Goal: Information Seeking & Learning: Learn about a topic

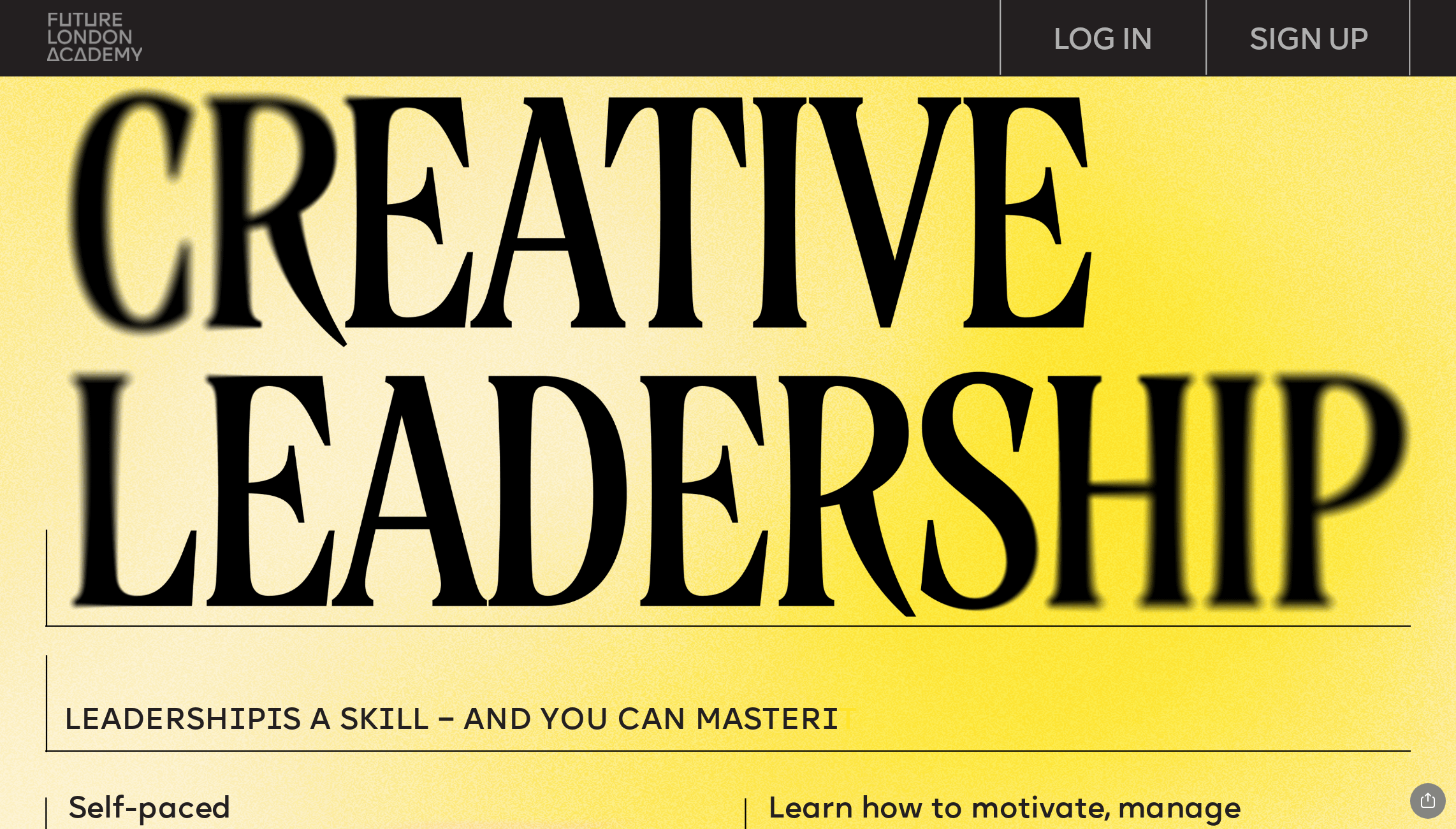
click at [79, 53] on img at bounding box center [94, 37] width 95 height 49
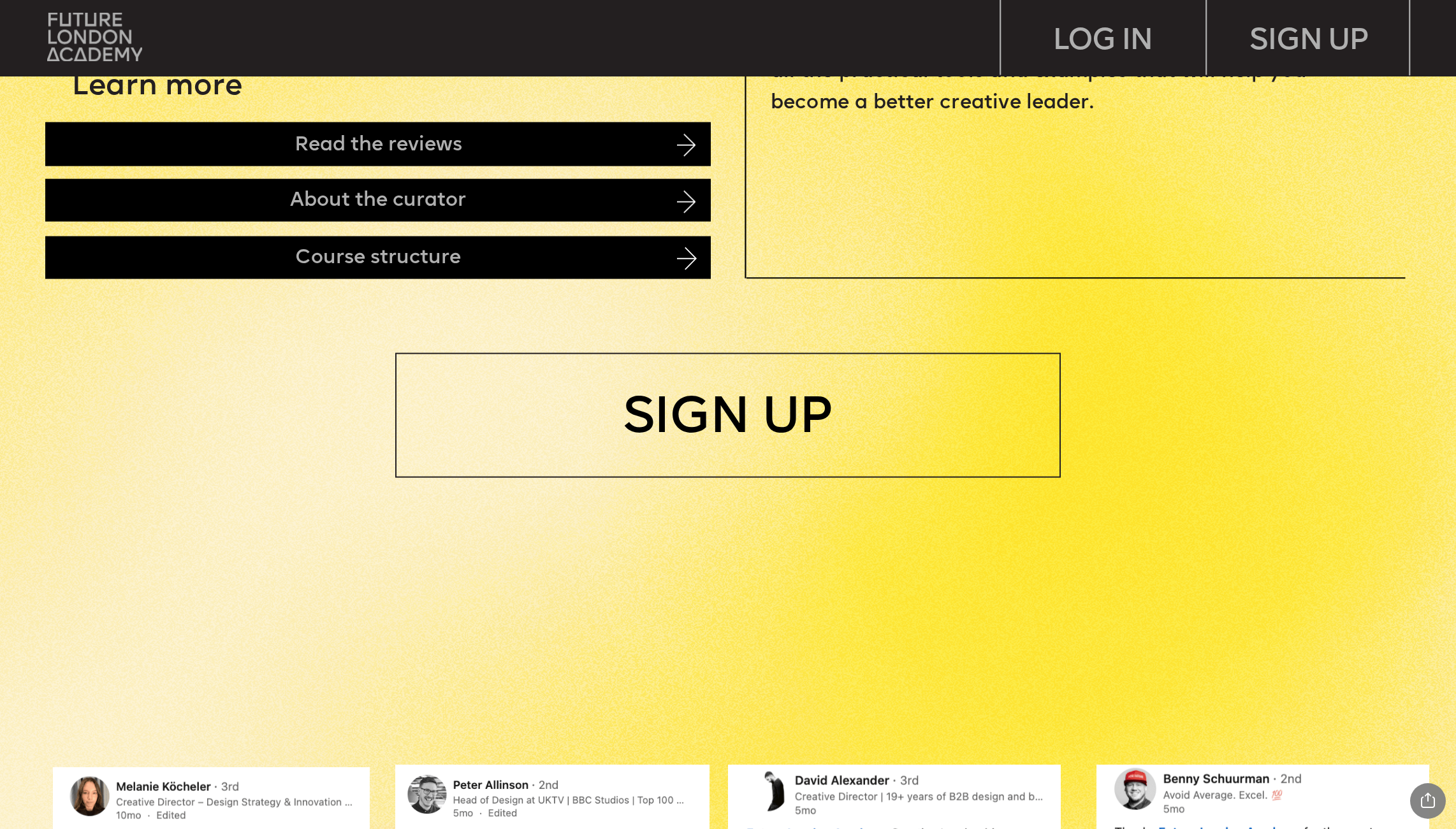
scroll to position [1341, 0]
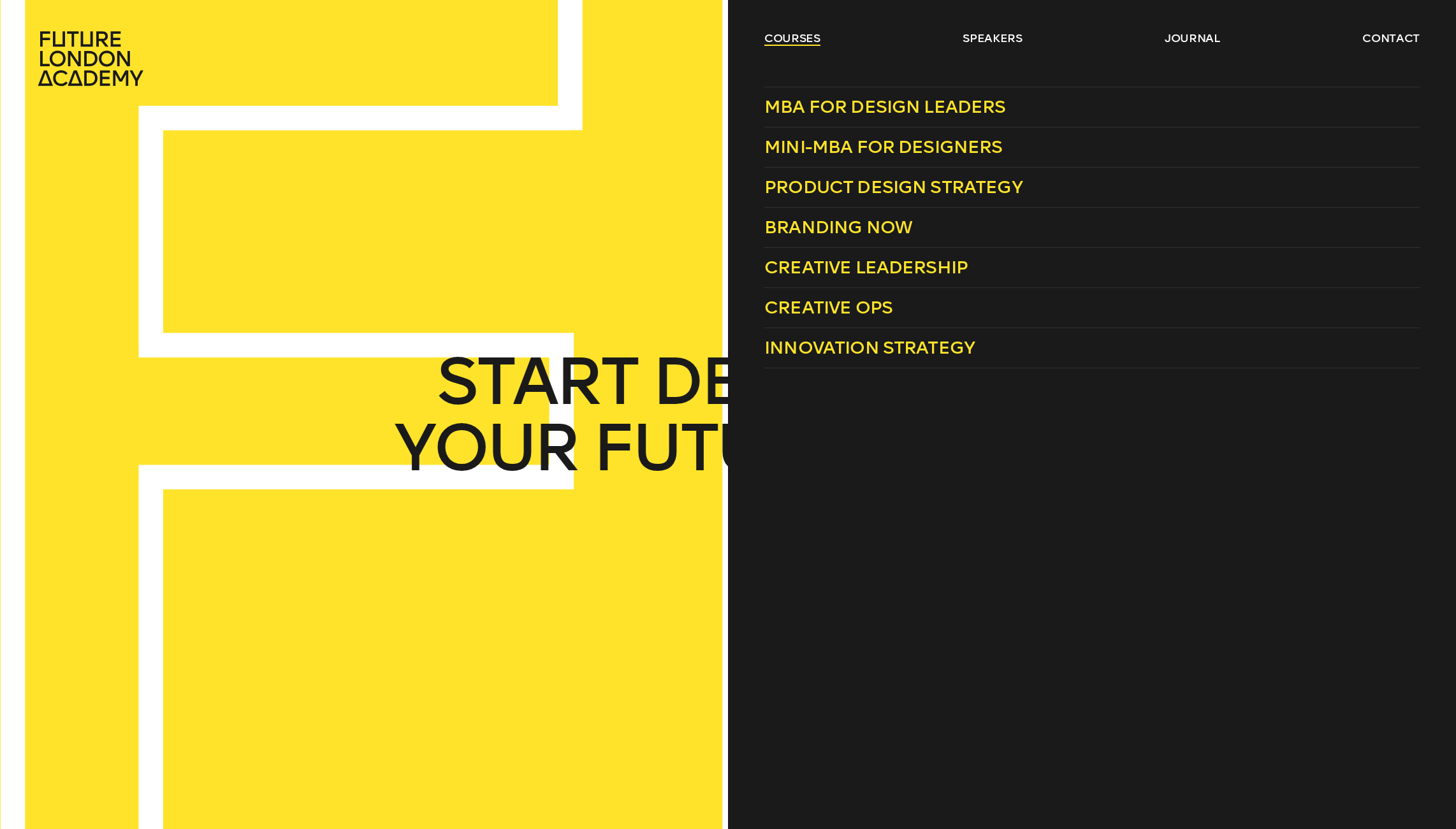
click at [789, 44] on link "courses" at bounding box center [793, 38] width 56 height 15
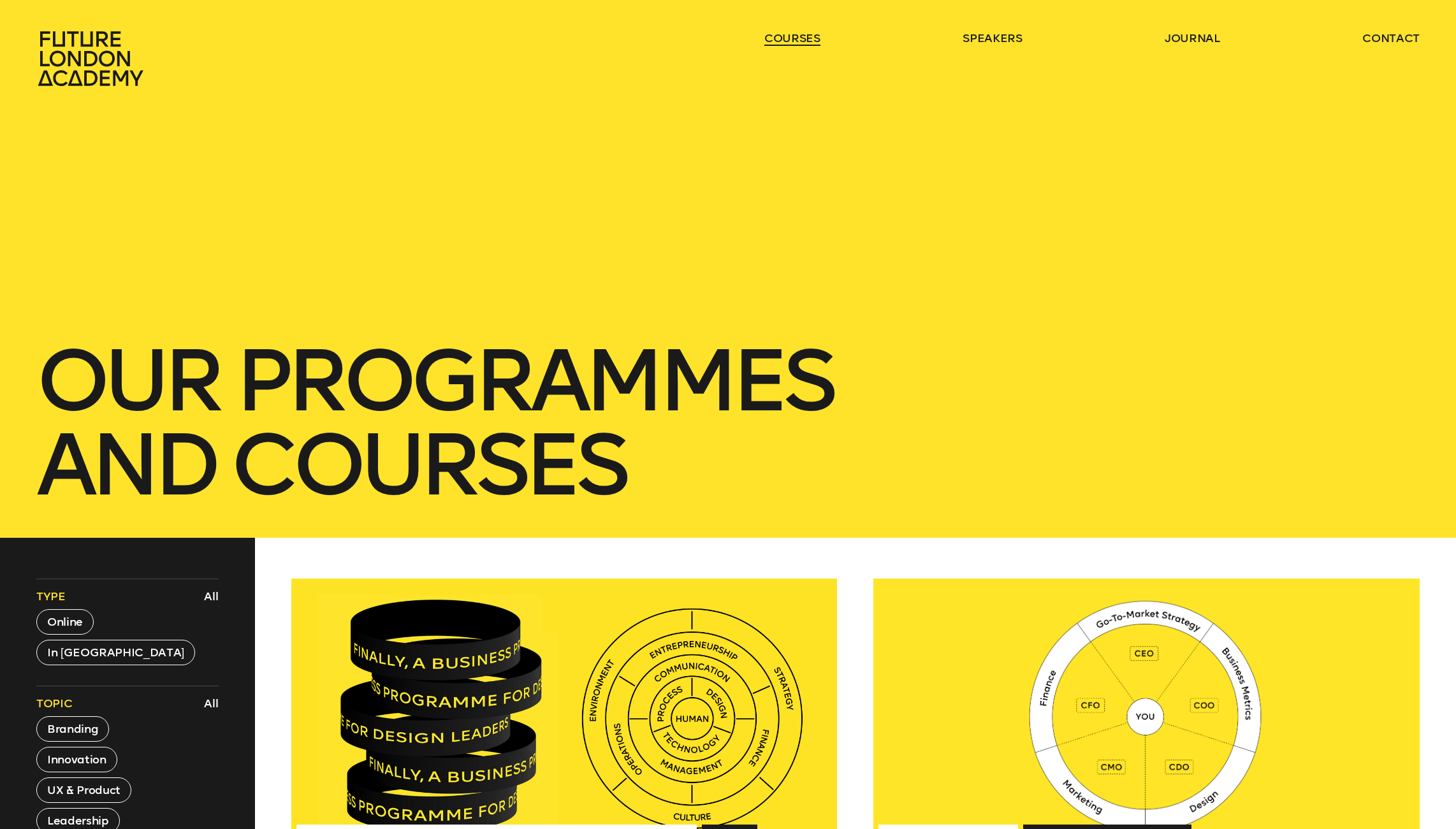
click at [789, 44] on link "courses" at bounding box center [793, 38] width 56 height 15
click at [807, 36] on link "courses" at bounding box center [793, 38] width 56 height 15
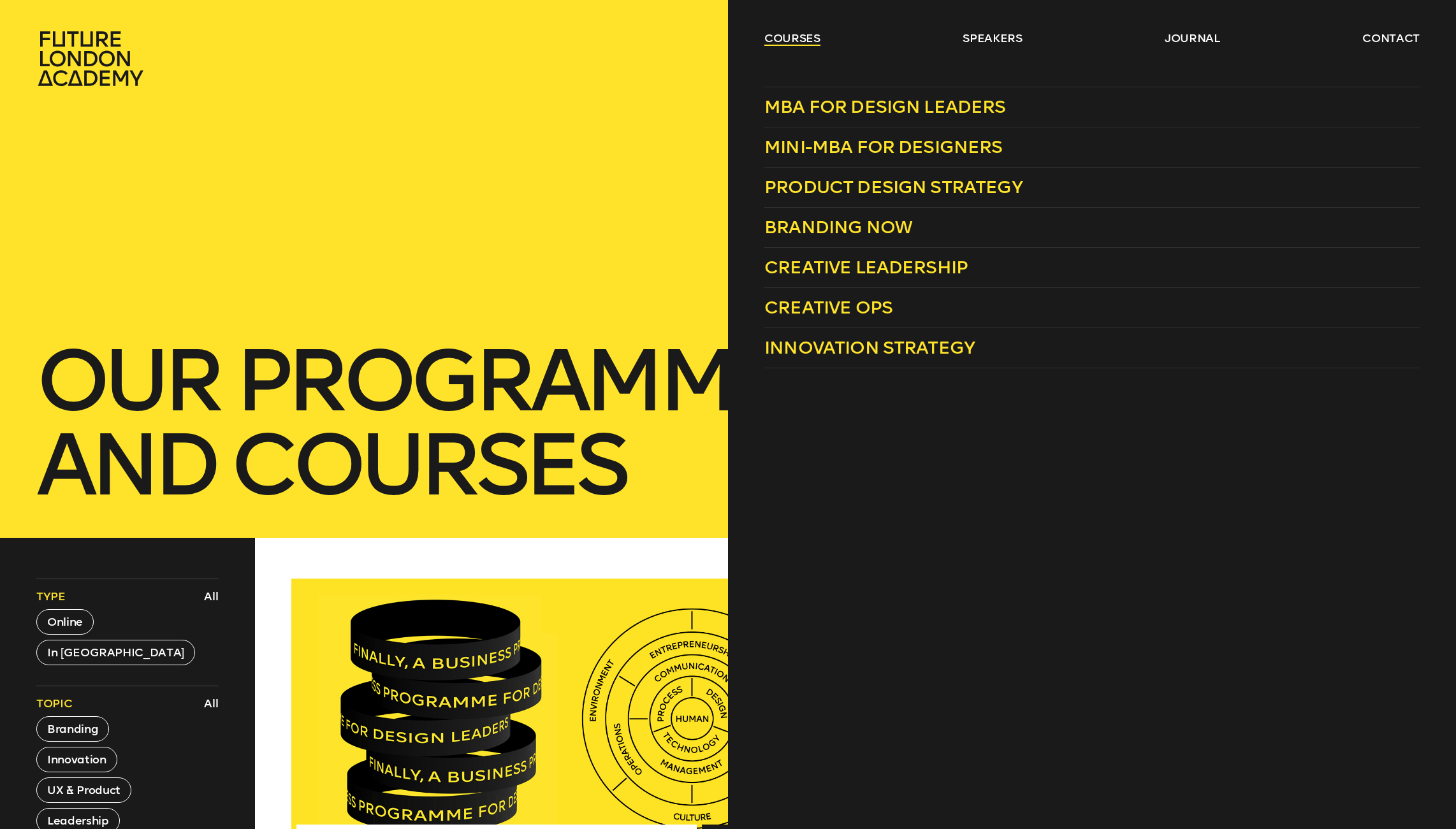
click at [802, 41] on link "courses" at bounding box center [793, 38] width 56 height 15
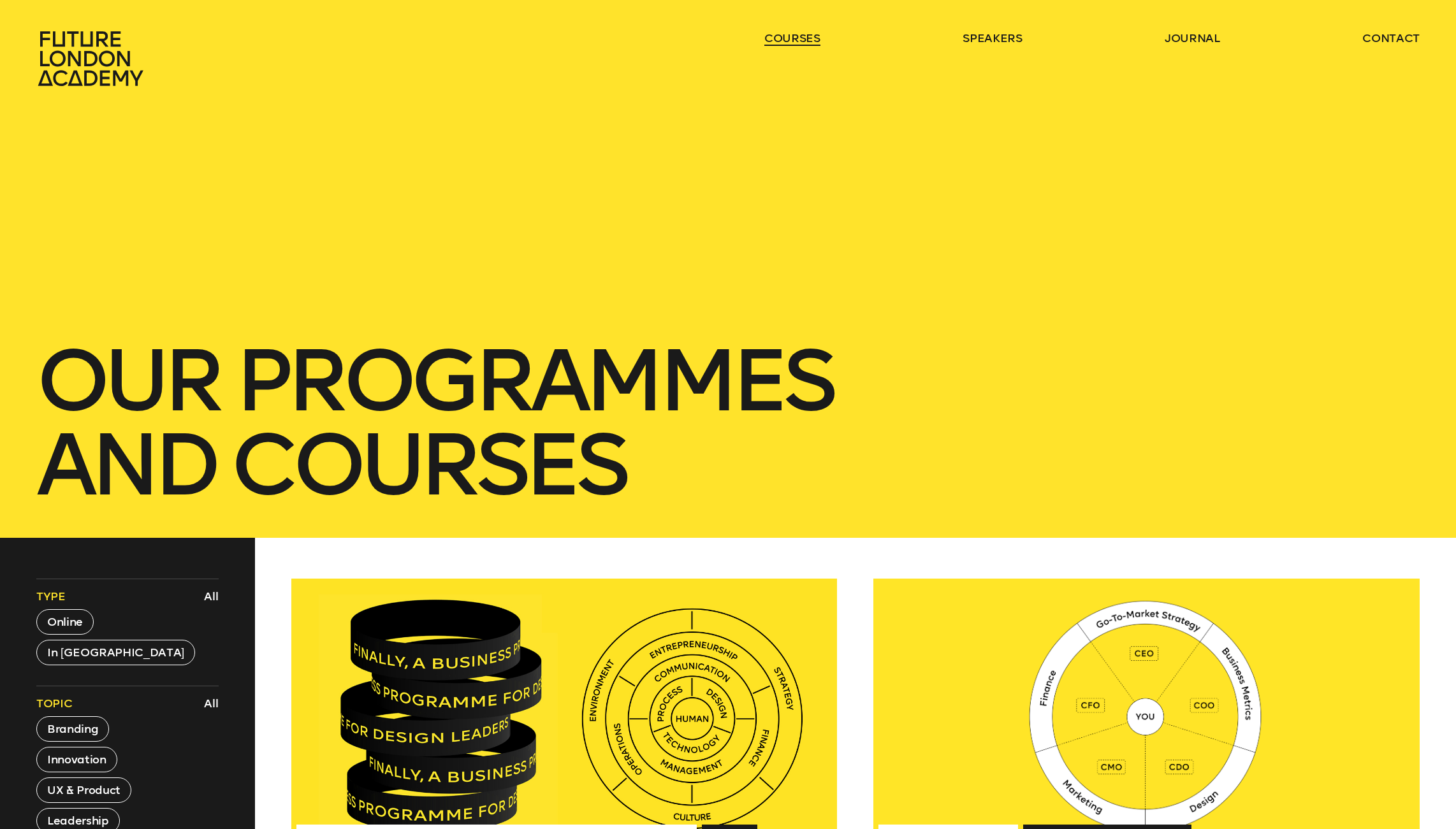
click at [802, 41] on link "courses" at bounding box center [793, 38] width 56 height 15
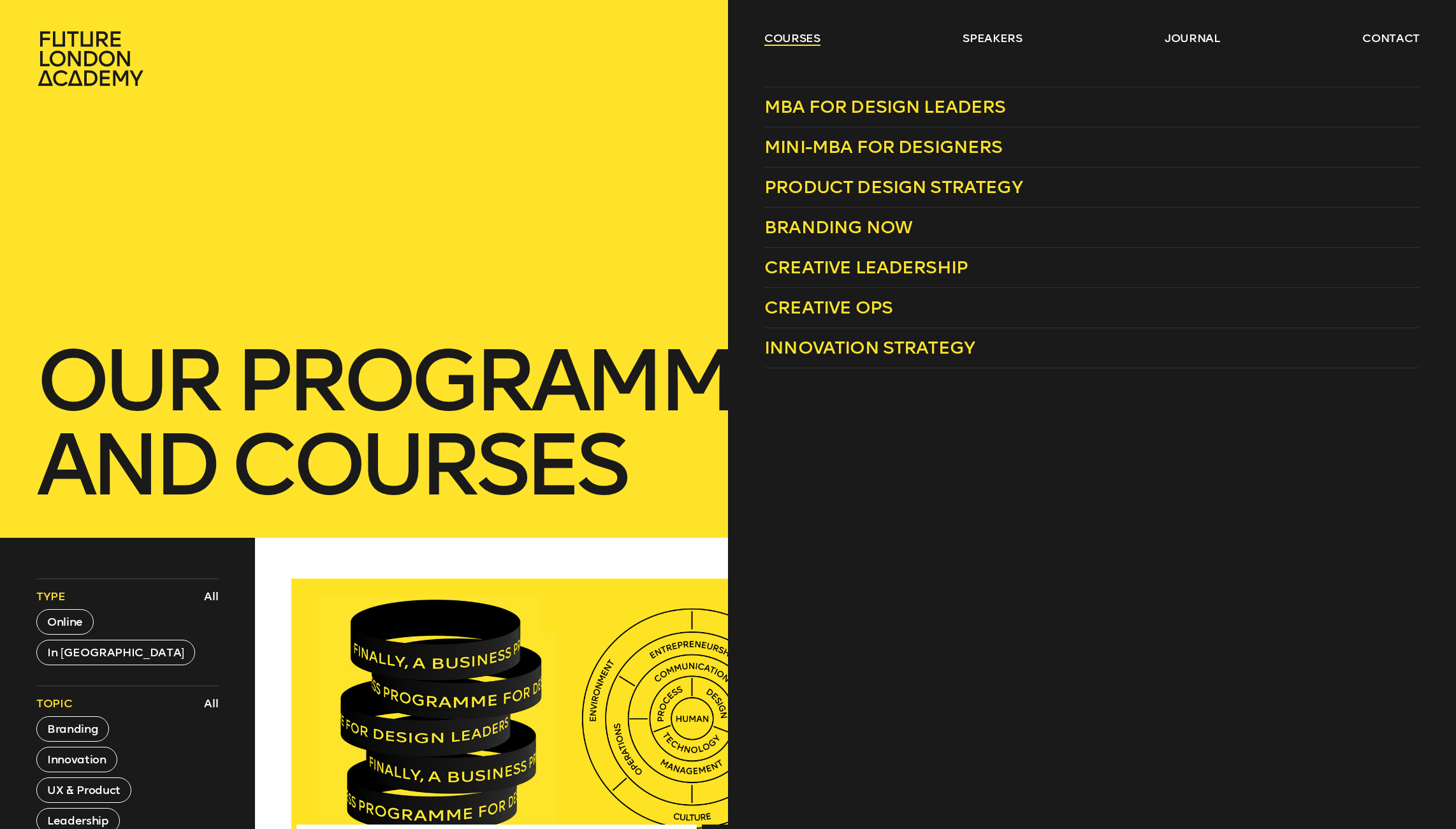
click at [800, 40] on link "courses" at bounding box center [793, 38] width 56 height 15
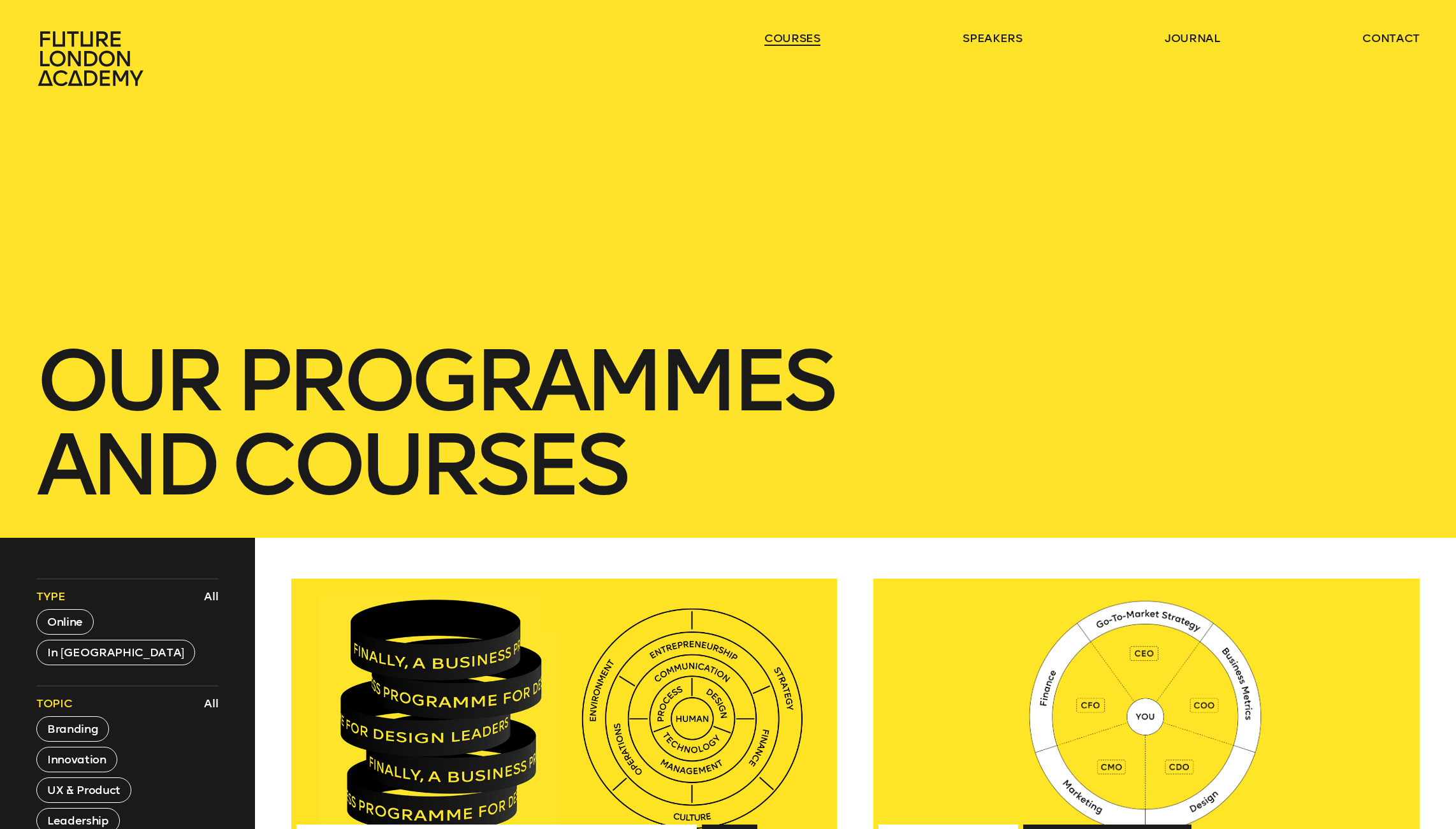
click at [800, 40] on link "courses" at bounding box center [793, 38] width 56 height 15
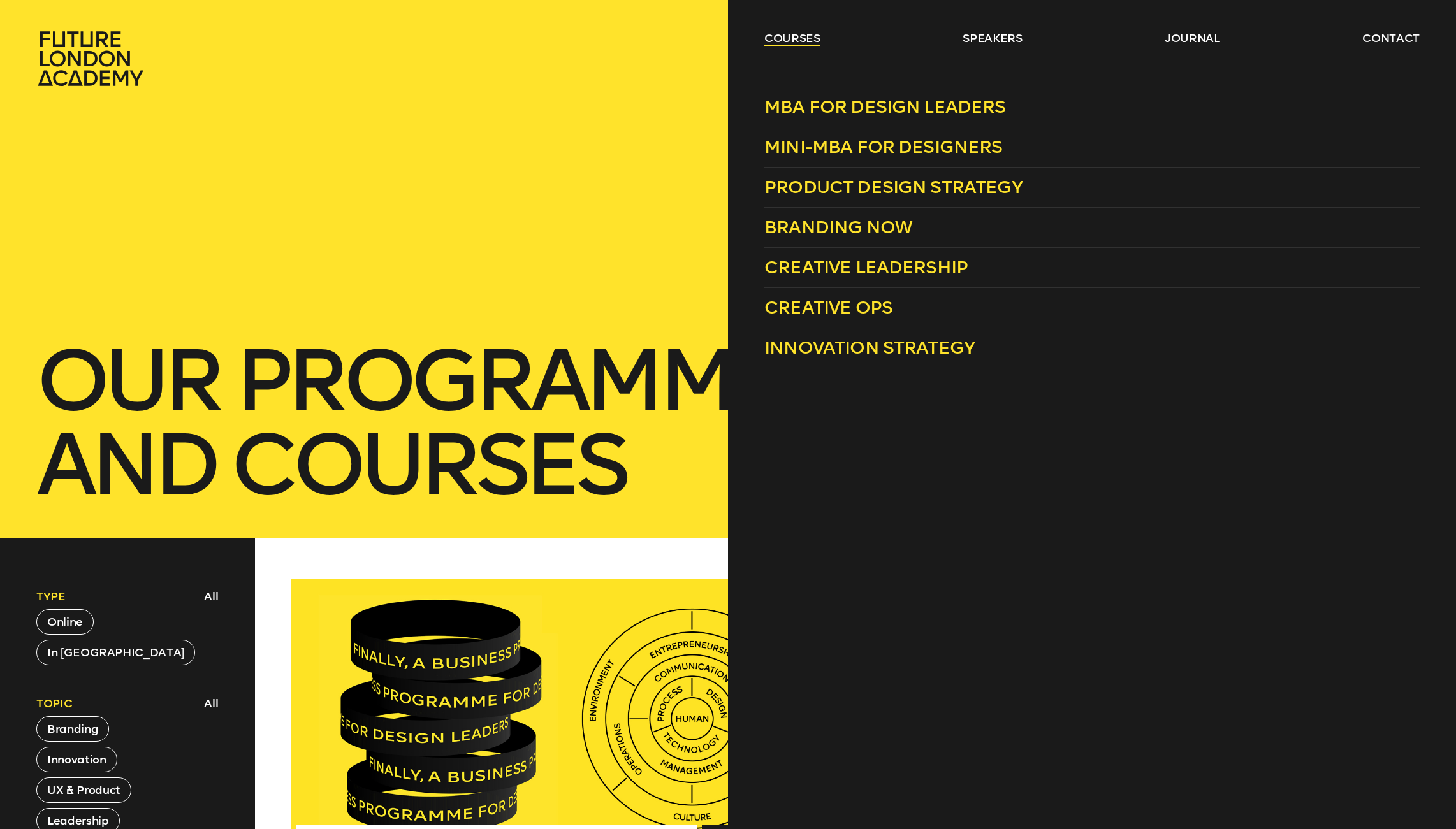
click at [767, 35] on link "courses" at bounding box center [793, 38] width 56 height 15
click at [815, 149] on span "Mini-MBA for Designers" at bounding box center [883, 147] width 238 height 21
click at [858, 142] on span "Mini-MBA for Designers" at bounding box center [883, 147] width 238 height 21
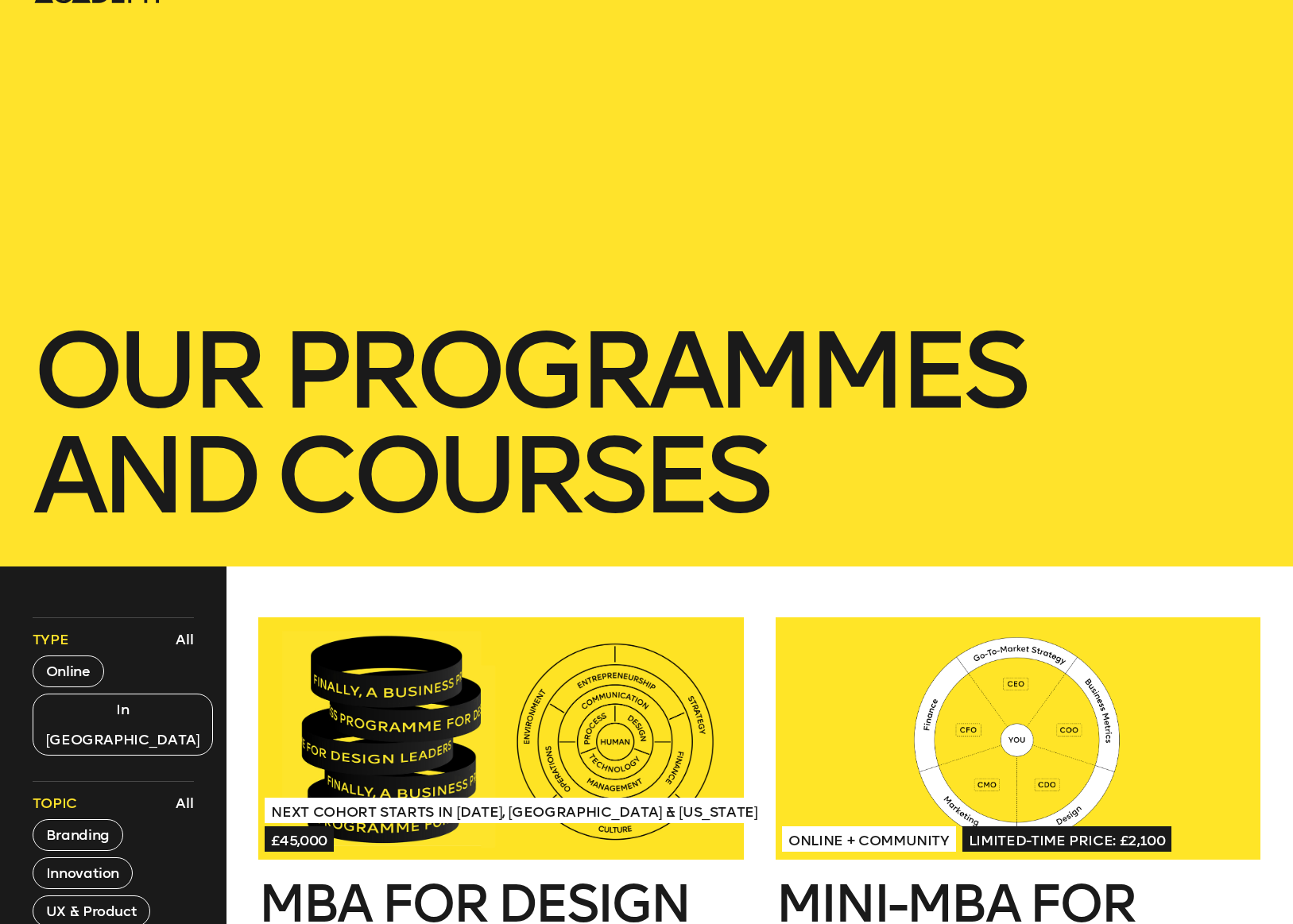
scroll to position [108, 0]
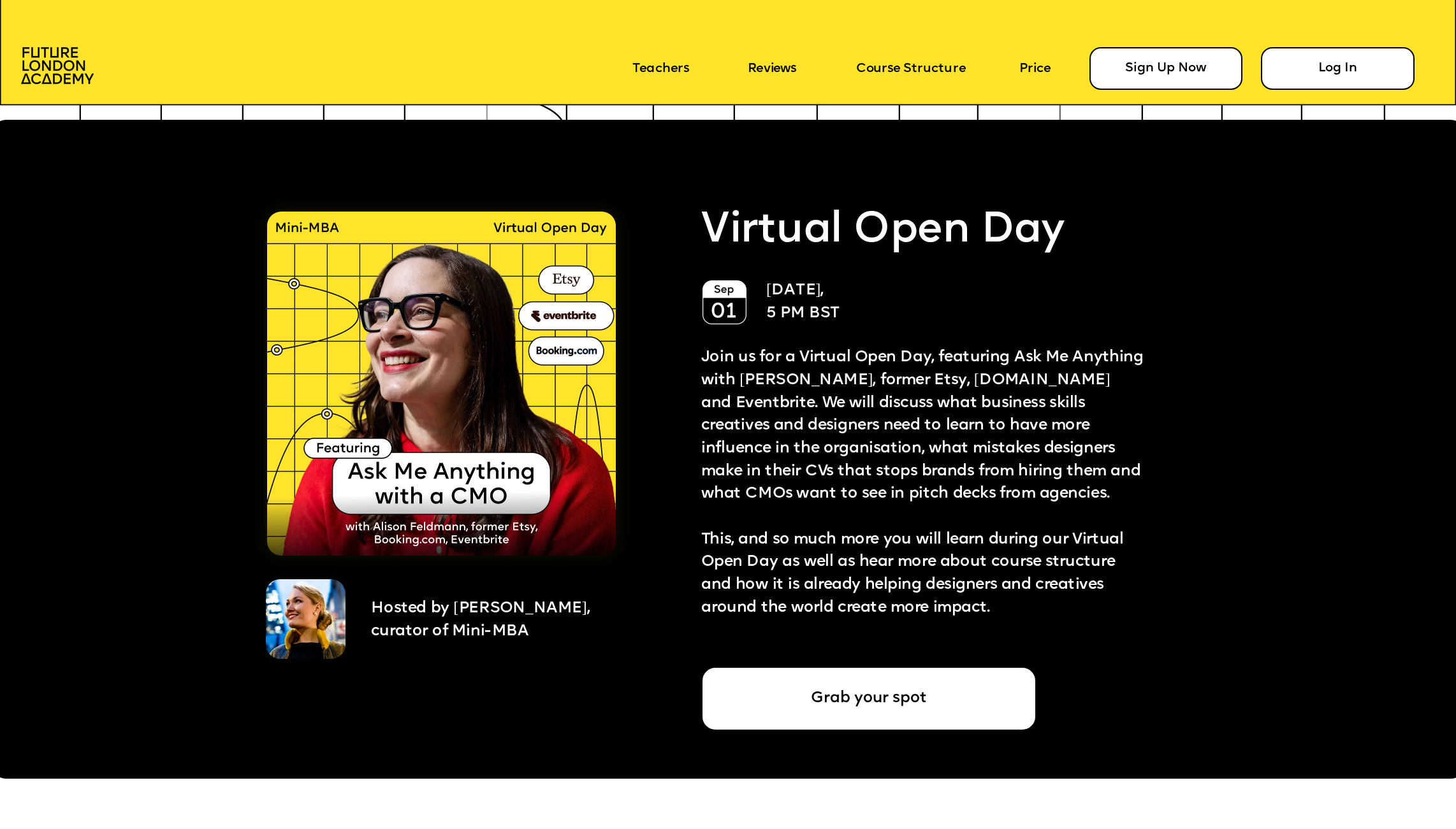
scroll to position [3651, 0]
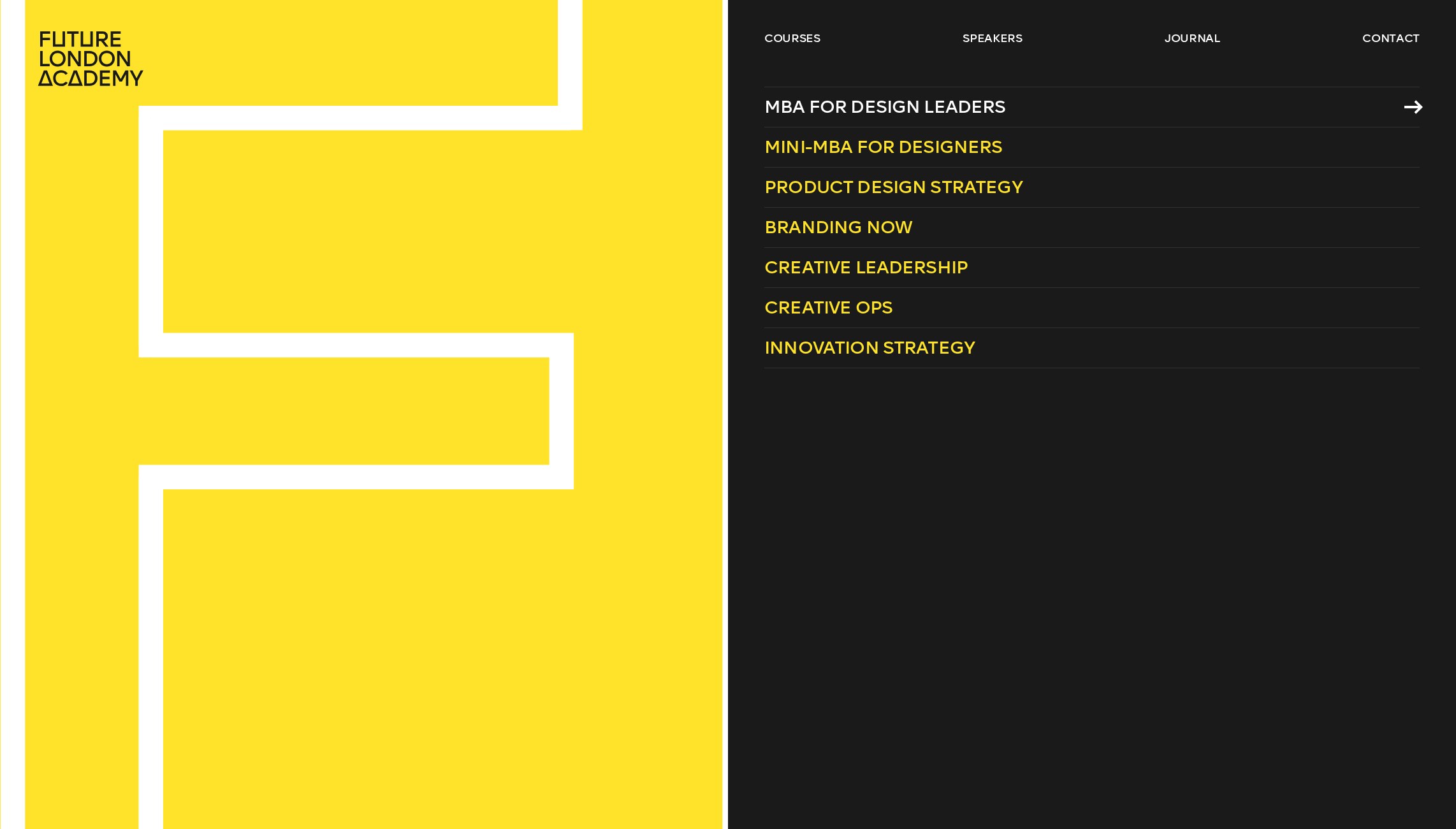
click at [797, 108] on span "MBA for Design Leaders" at bounding box center [885, 106] width 241 height 21
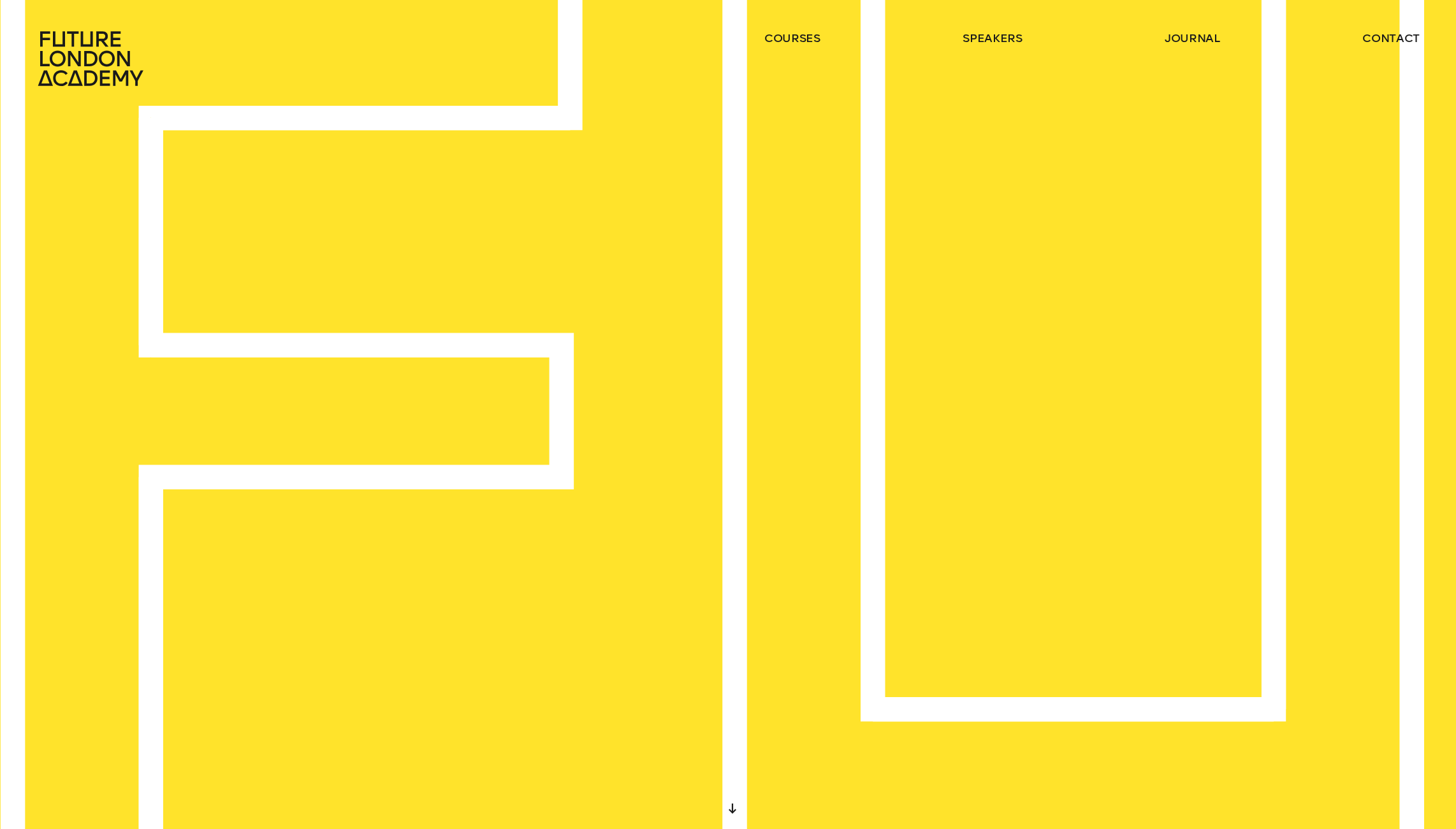
scroll to position [1, 0]
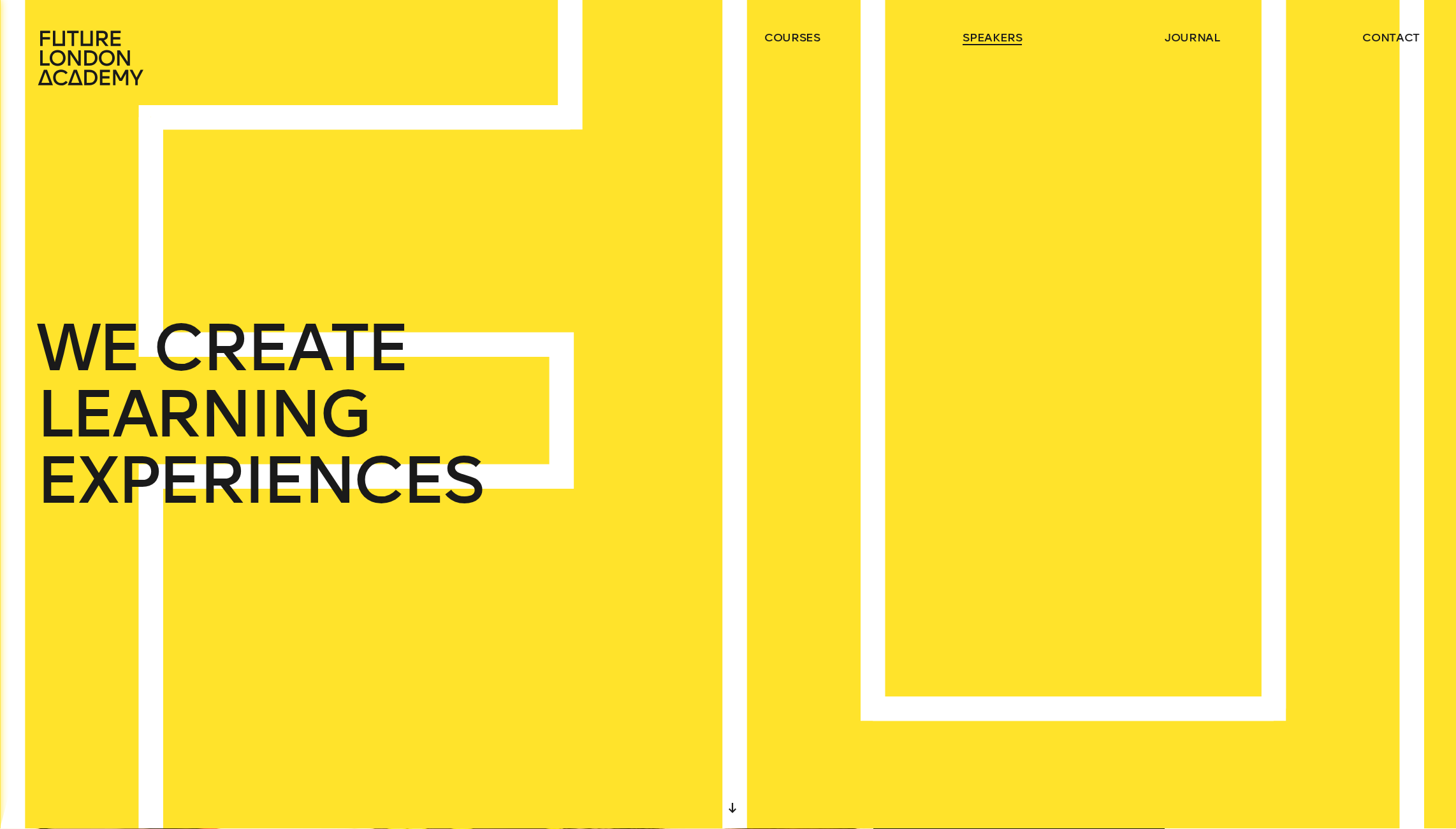
click at [998, 40] on link "speakers" at bounding box center [992, 38] width 59 height 15
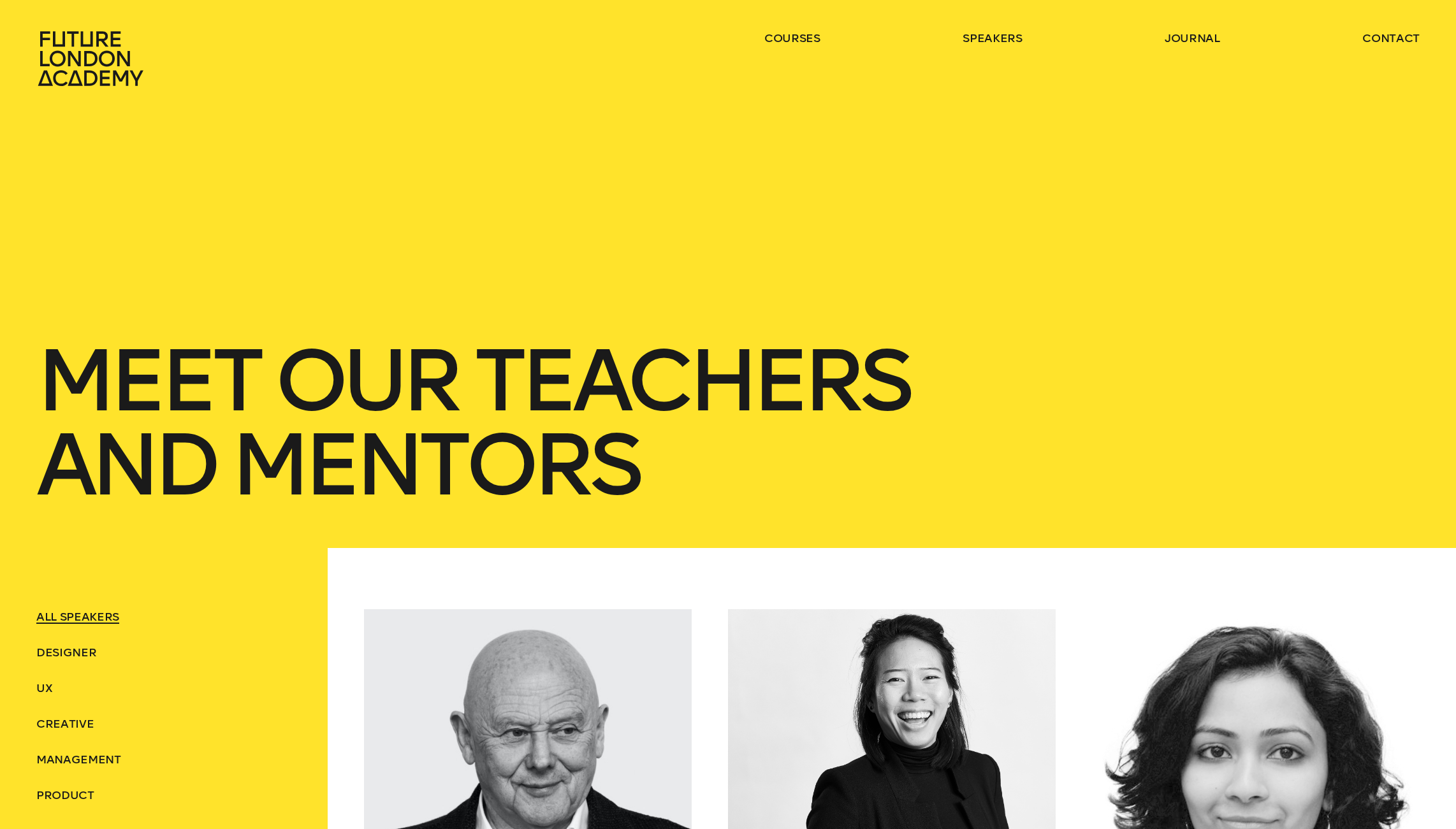
click at [804, 46] on ul "courses speakers journal contact" at bounding box center [1092, 58] width 655 height 56
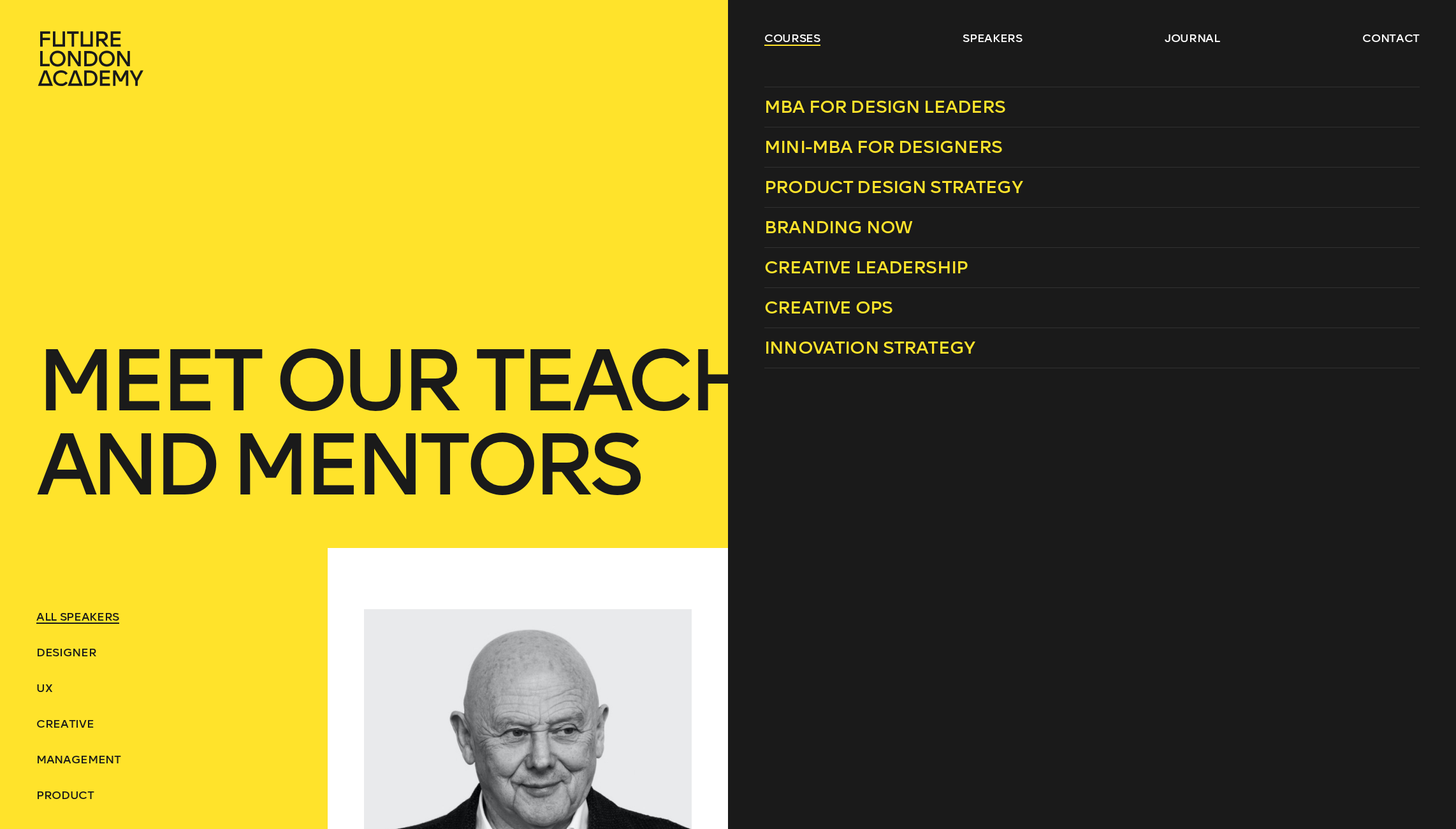
click at [808, 39] on link "courses" at bounding box center [793, 38] width 56 height 15
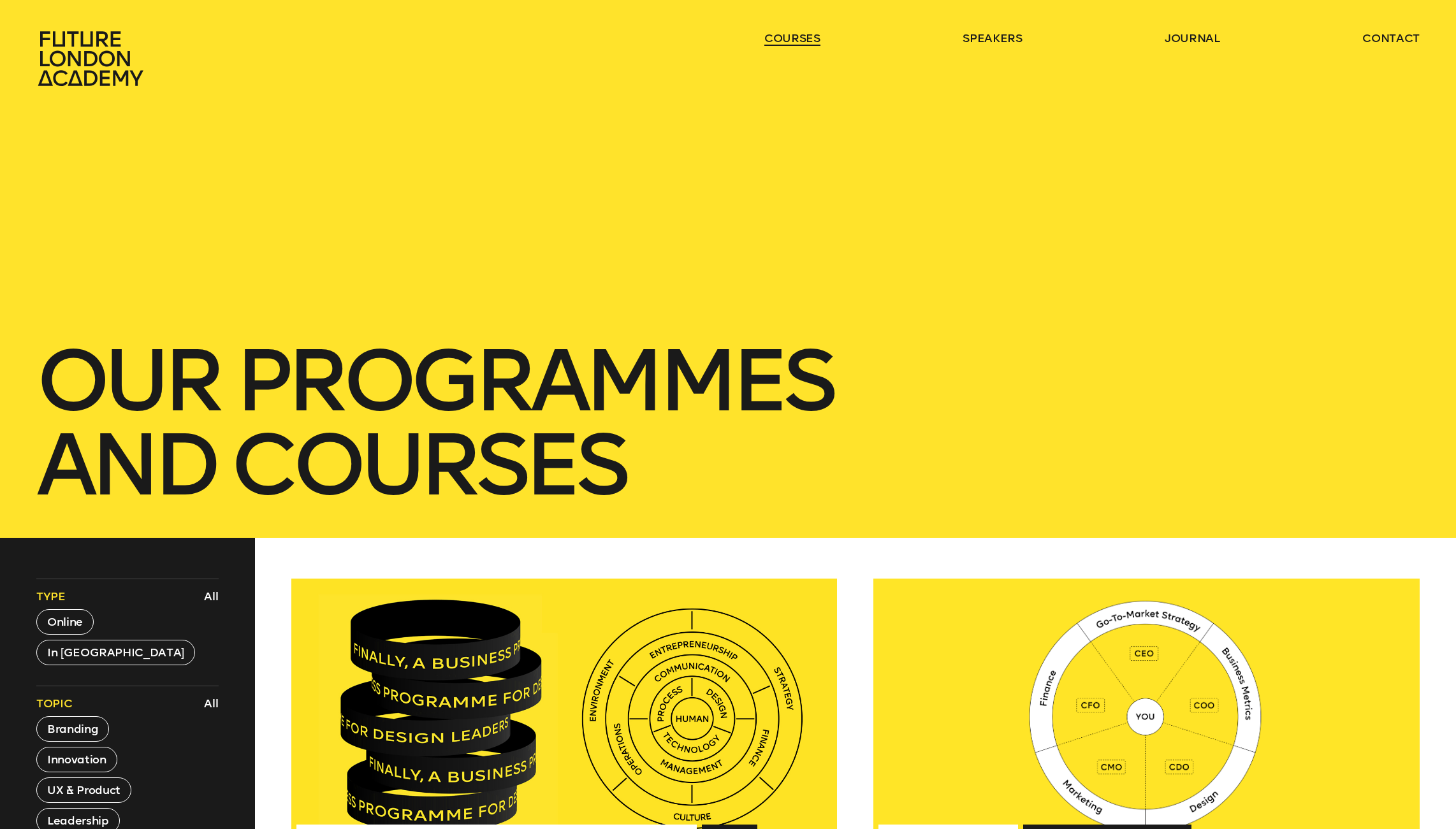
click at [808, 39] on link "courses" at bounding box center [793, 38] width 56 height 15
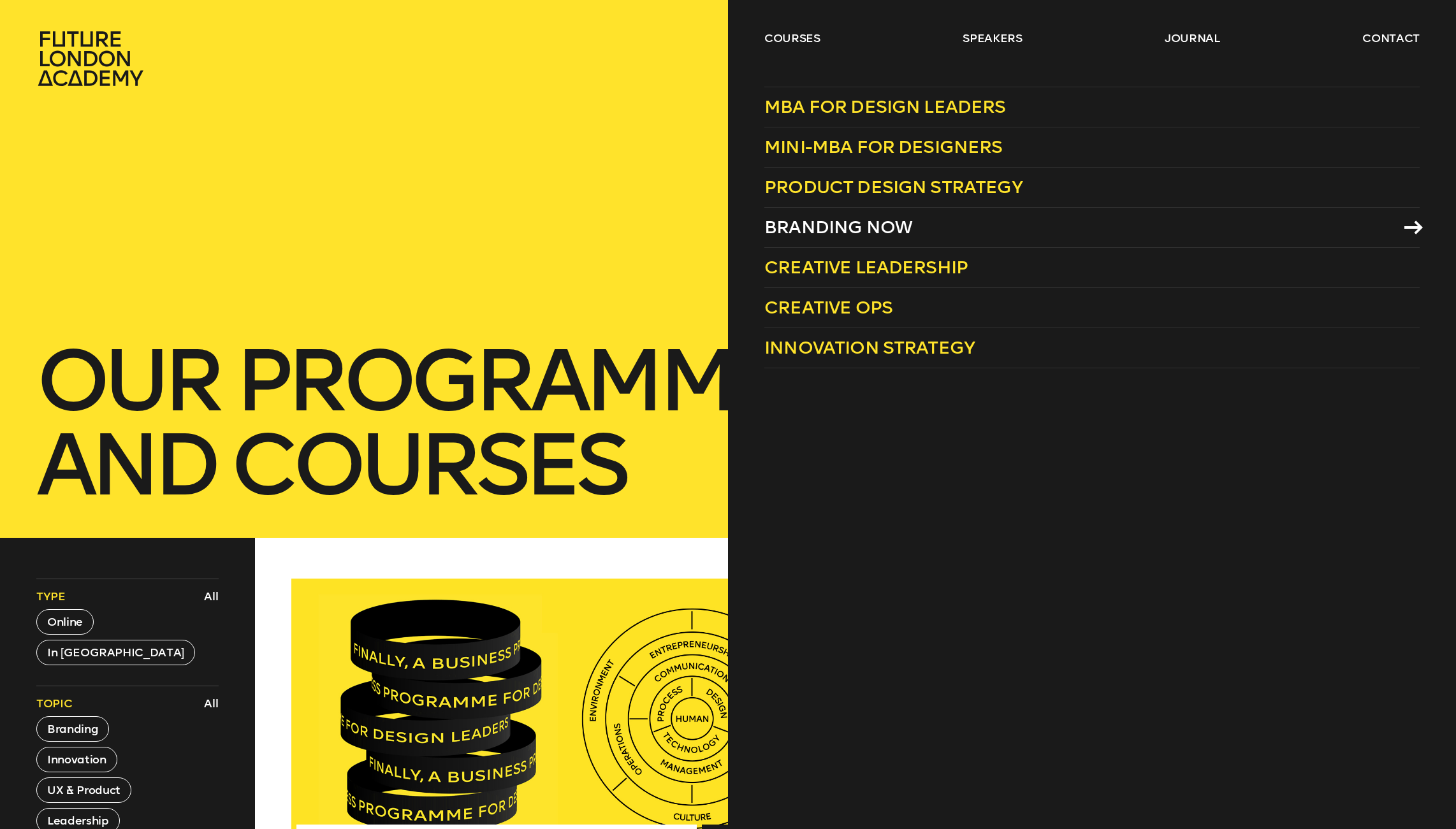
click at [858, 224] on span "Branding Now" at bounding box center [838, 227] width 148 height 21
click at [853, 148] on span "Mini-MBA for Designers" at bounding box center [883, 147] width 238 height 21
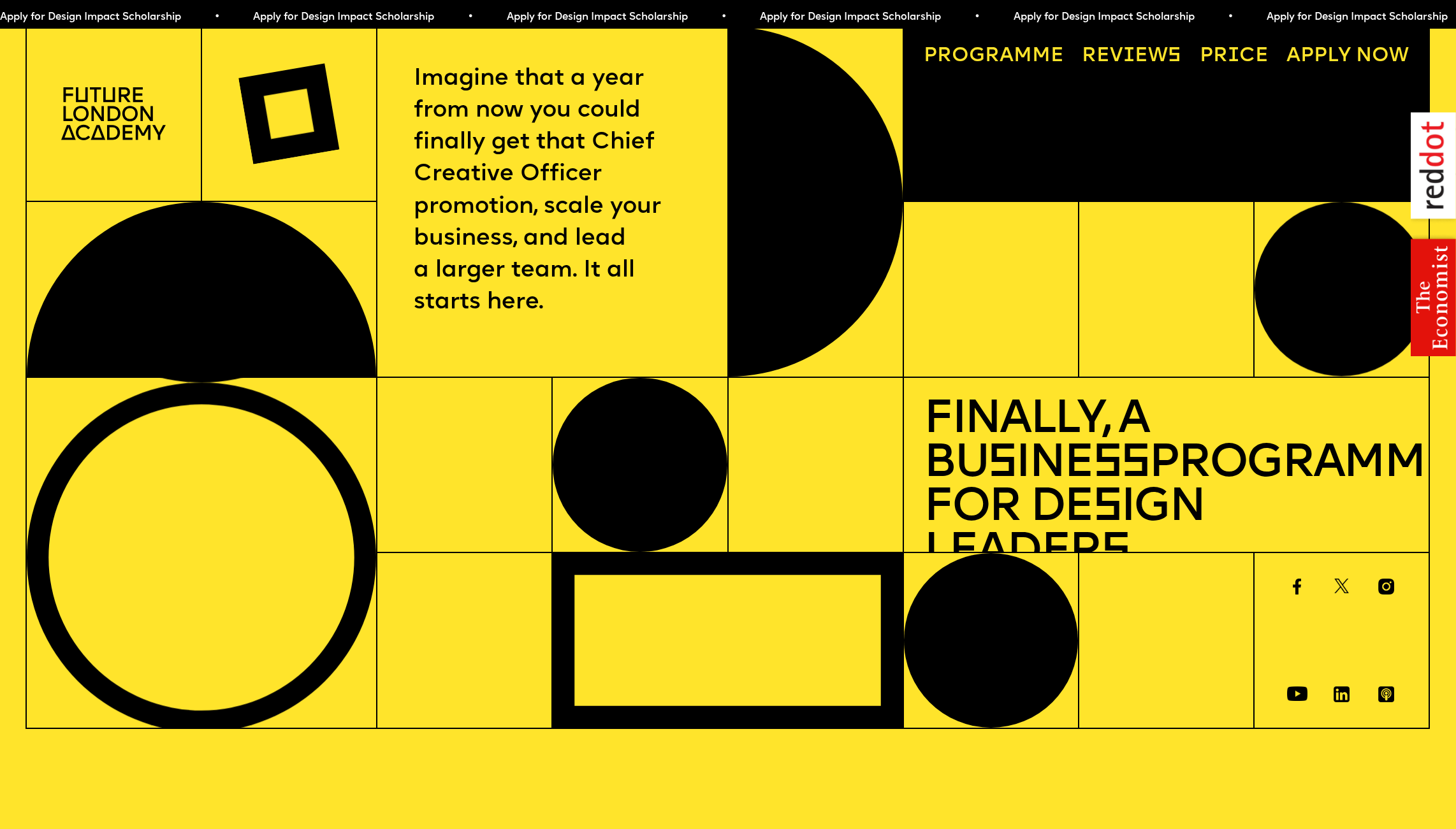
click at [999, 57] on span "a" at bounding box center [1006, 56] width 14 height 21
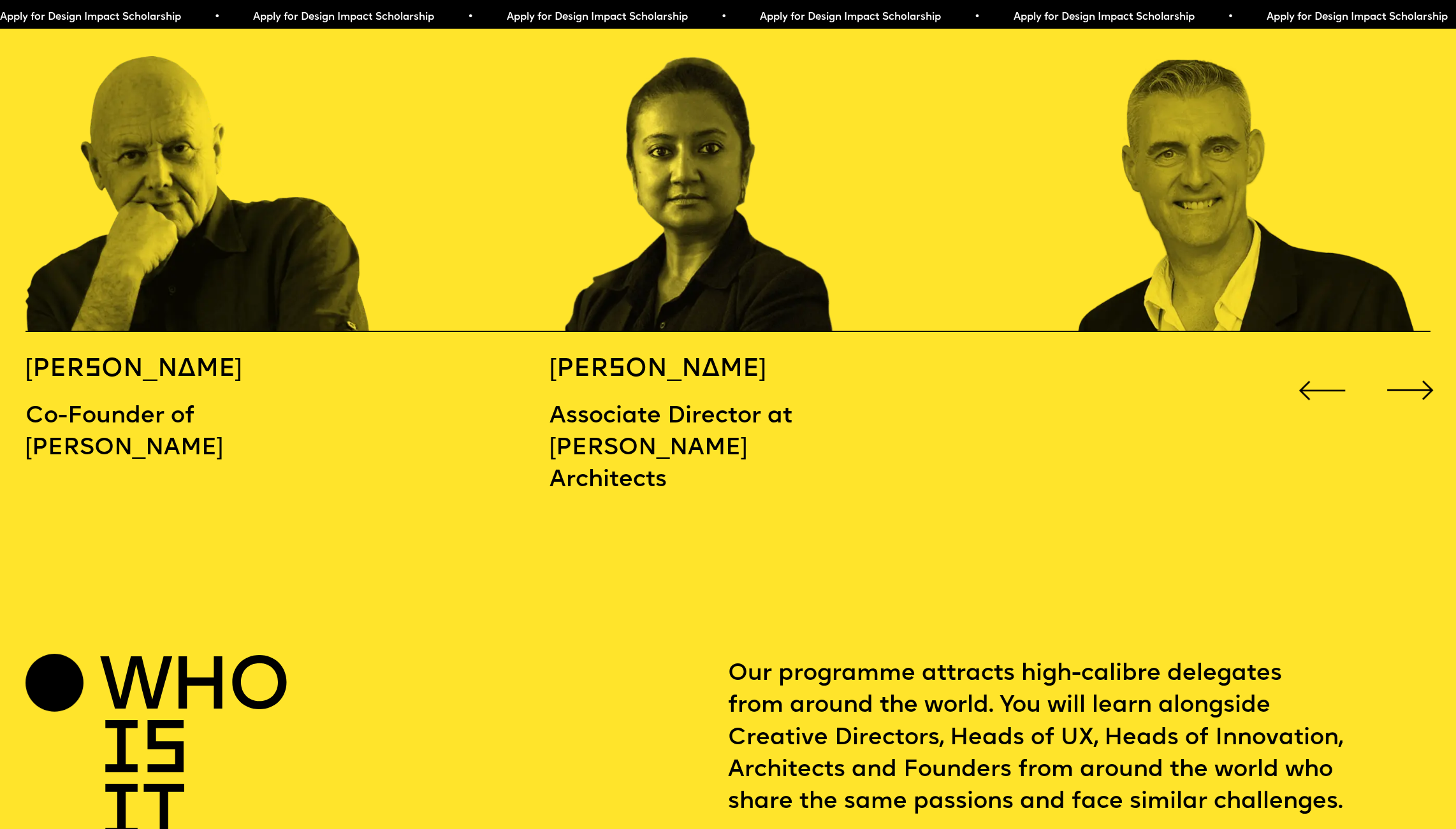
scroll to position [2405, 0]
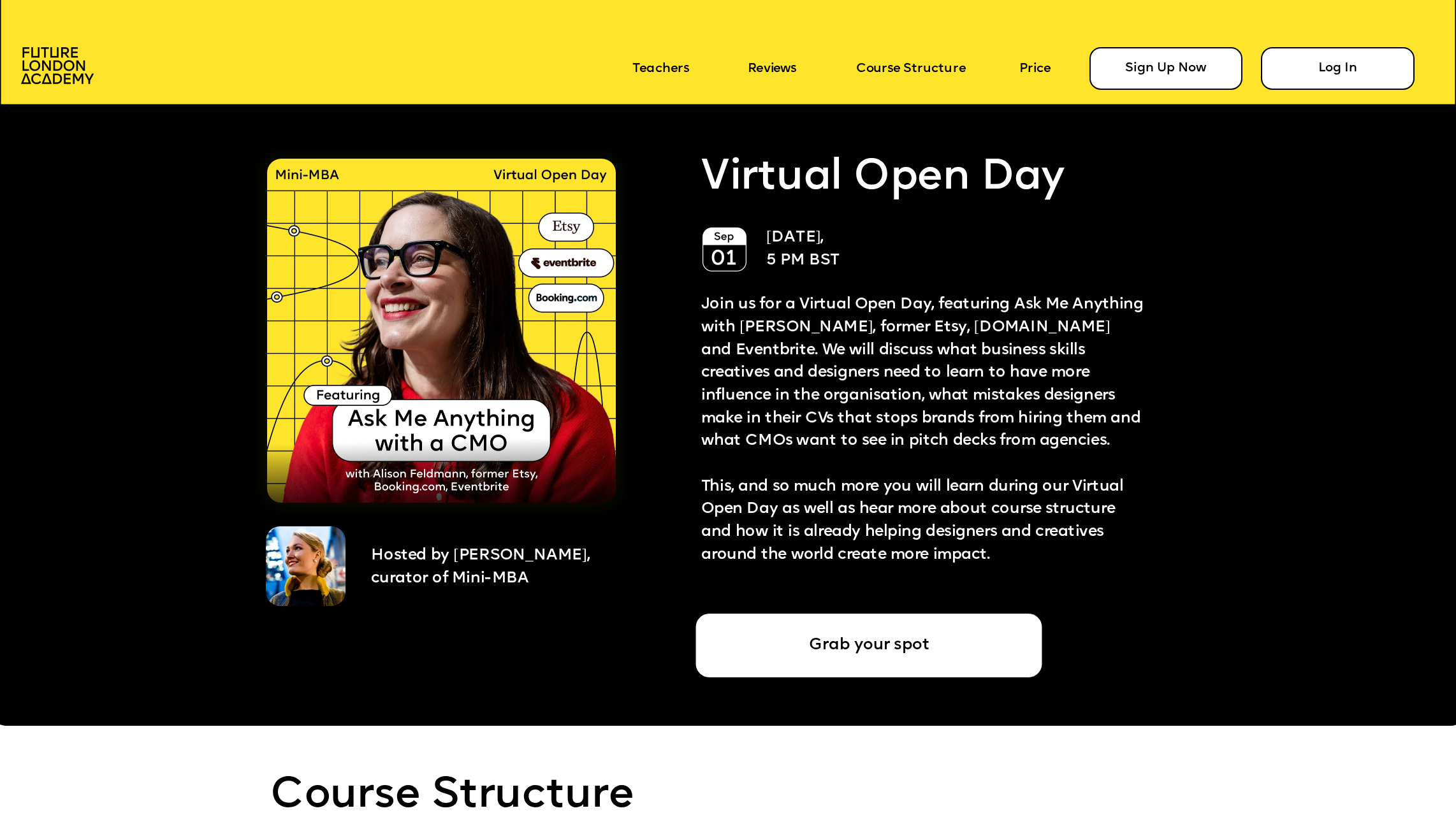
scroll to position [3698, 0]
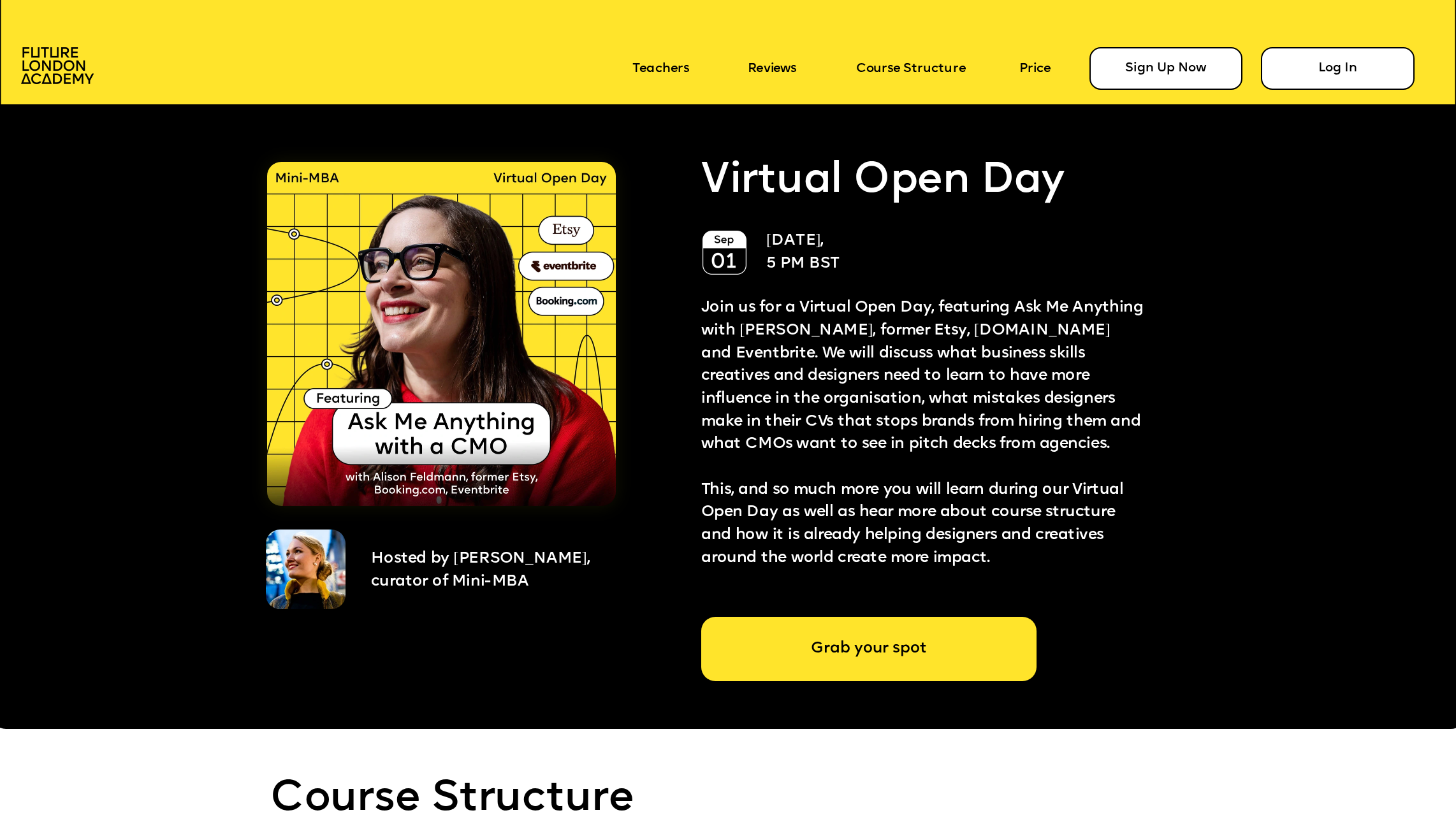
click at [849, 652] on div "Grab your spot" at bounding box center [869, 648] width 335 height 63
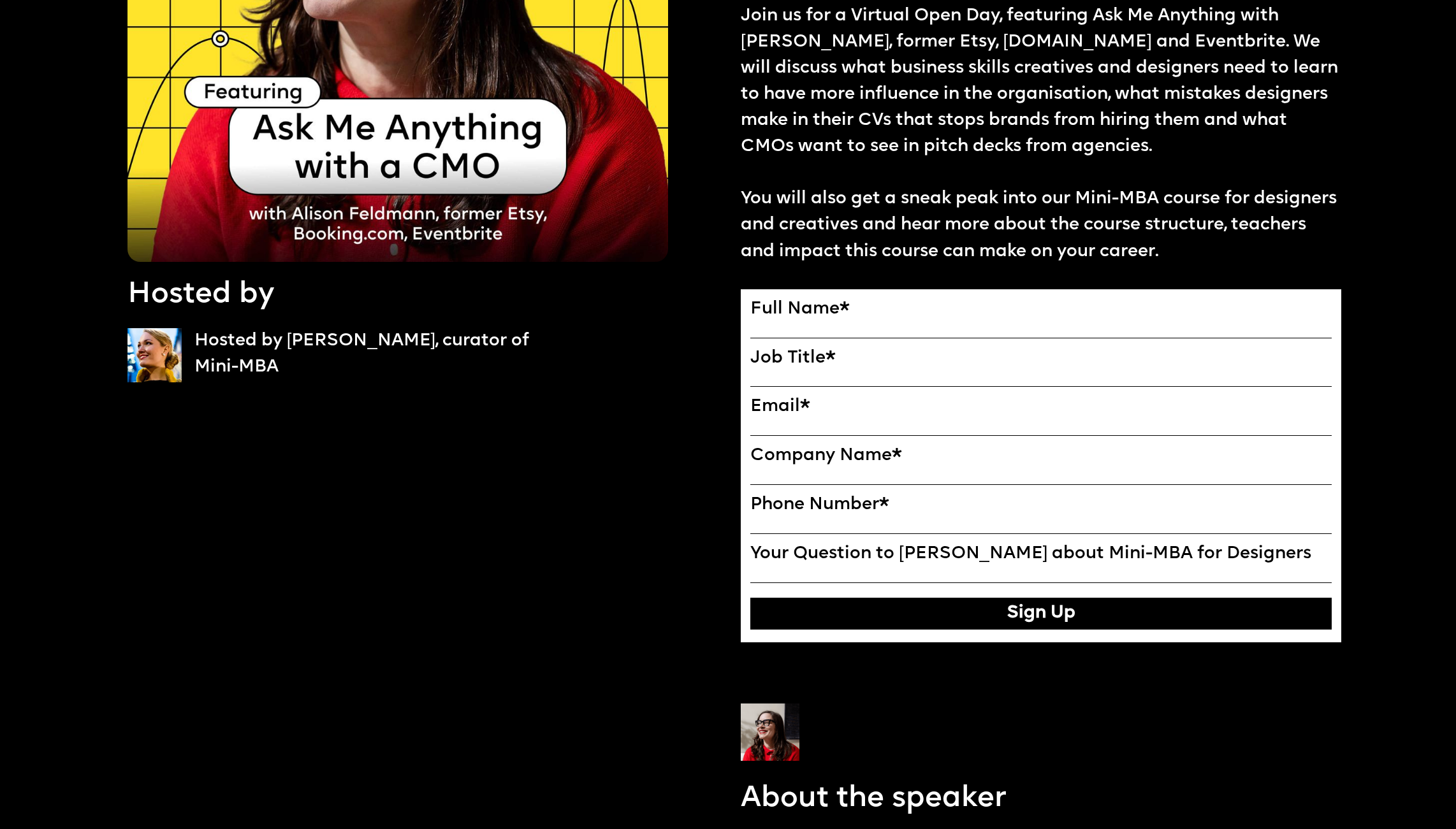
scroll to position [319, 0]
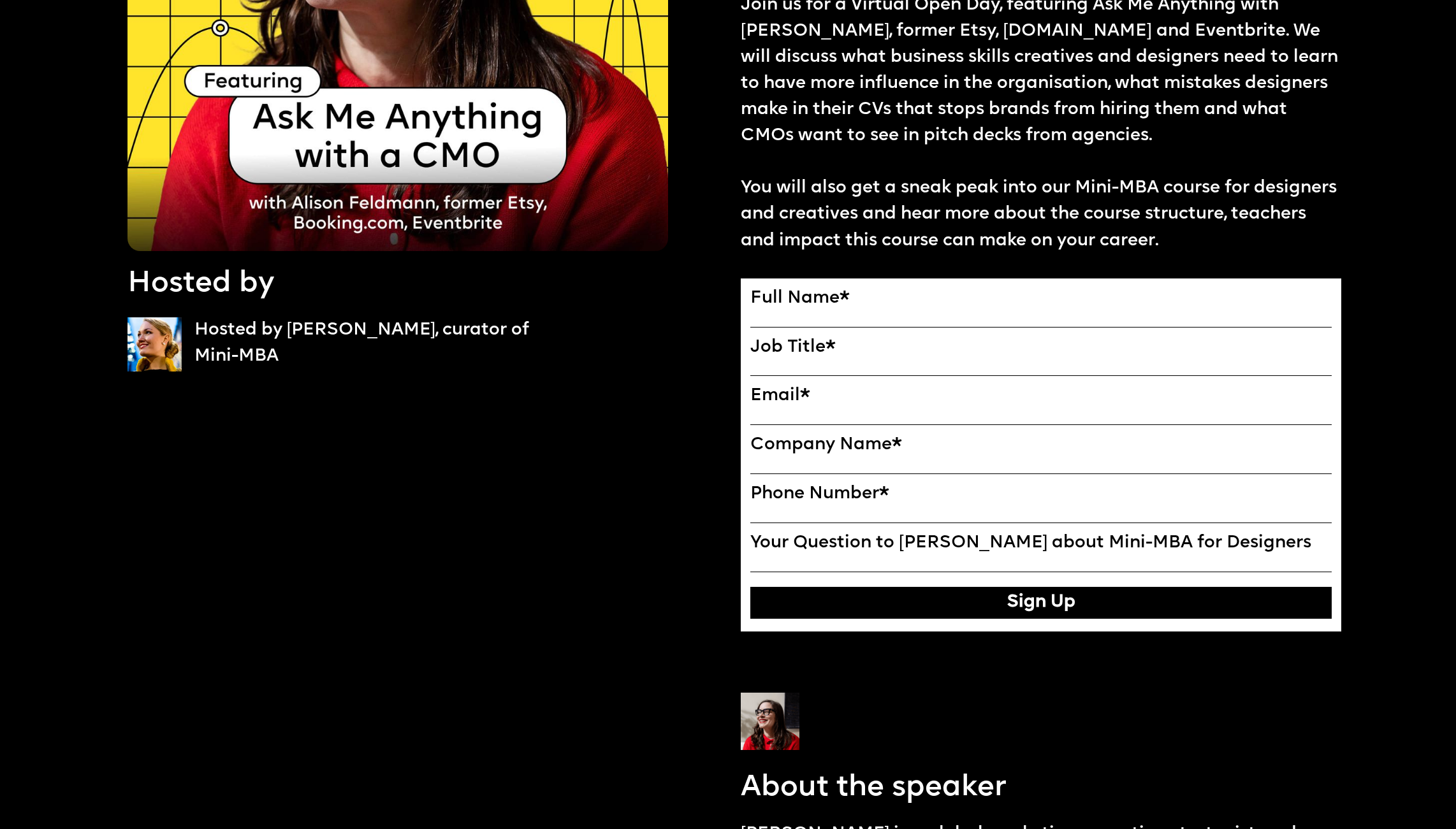
click at [886, 563] on input "Your Question to [PERSON_NAME] about Mini-MBA for Designers" at bounding box center [1041, 564] width 582 height 16
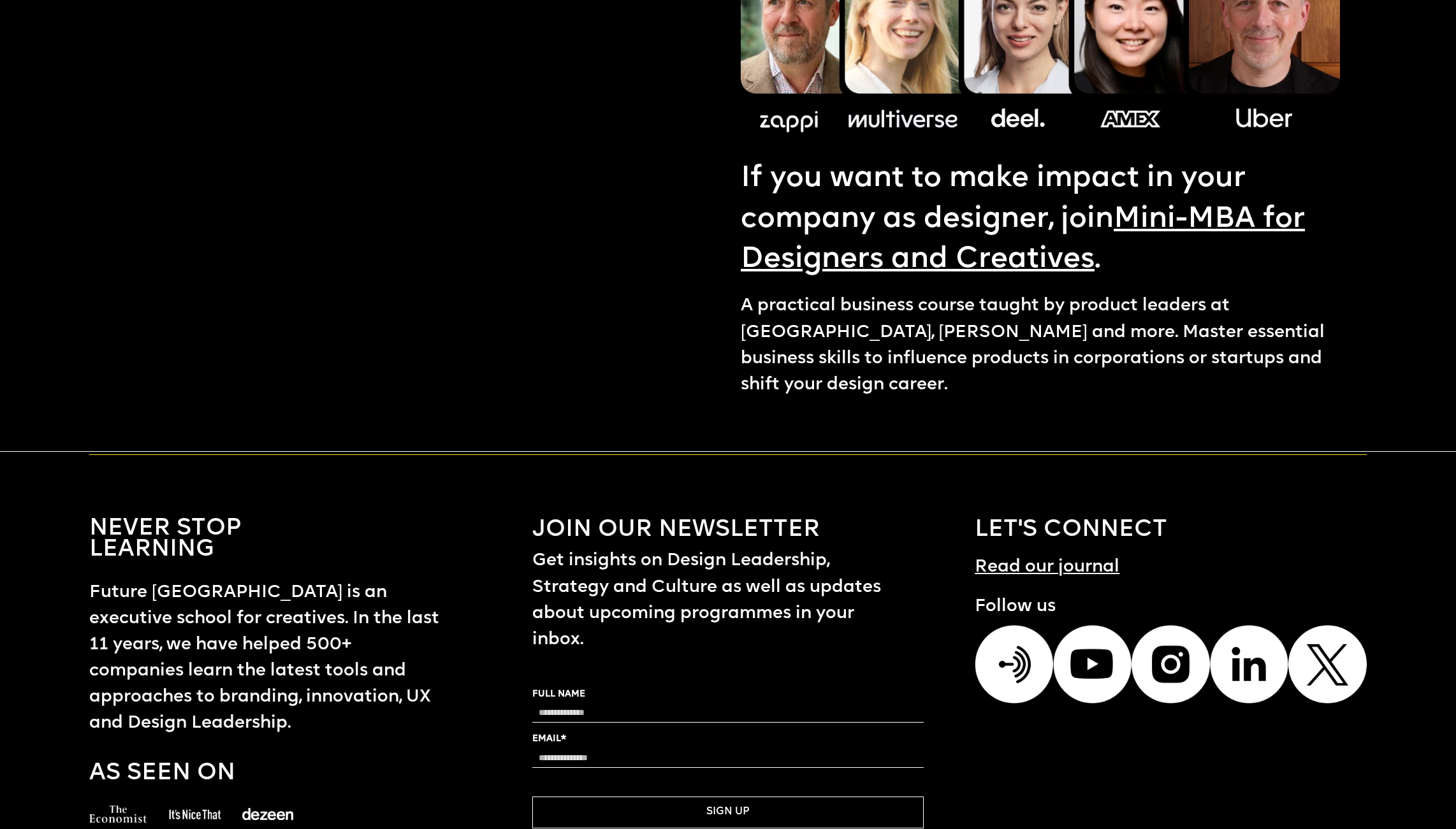
scroll to position [2196, 0]
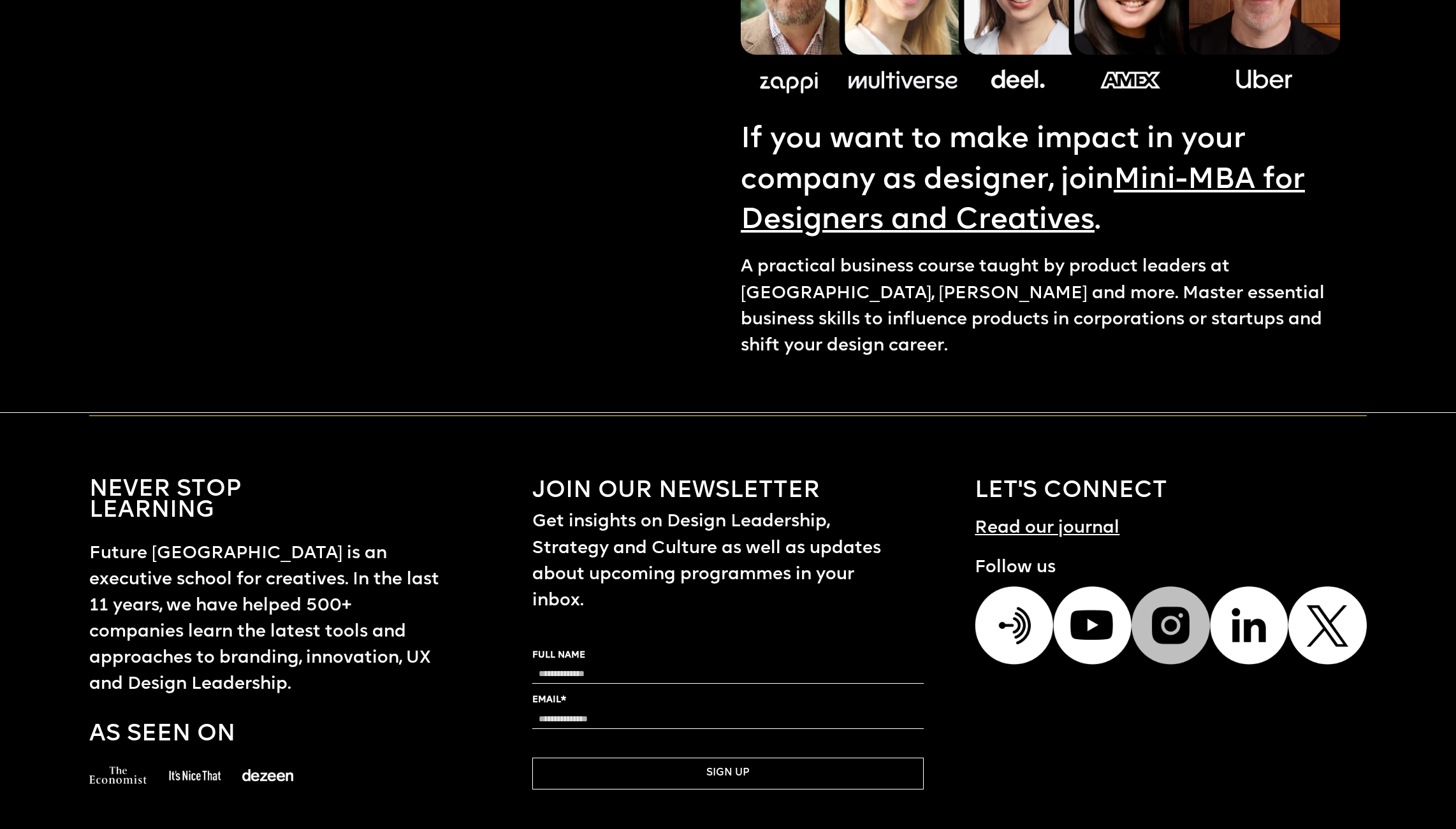
click at [1167, 610] on img at bounding box center [1170, 625] width 78 height 79
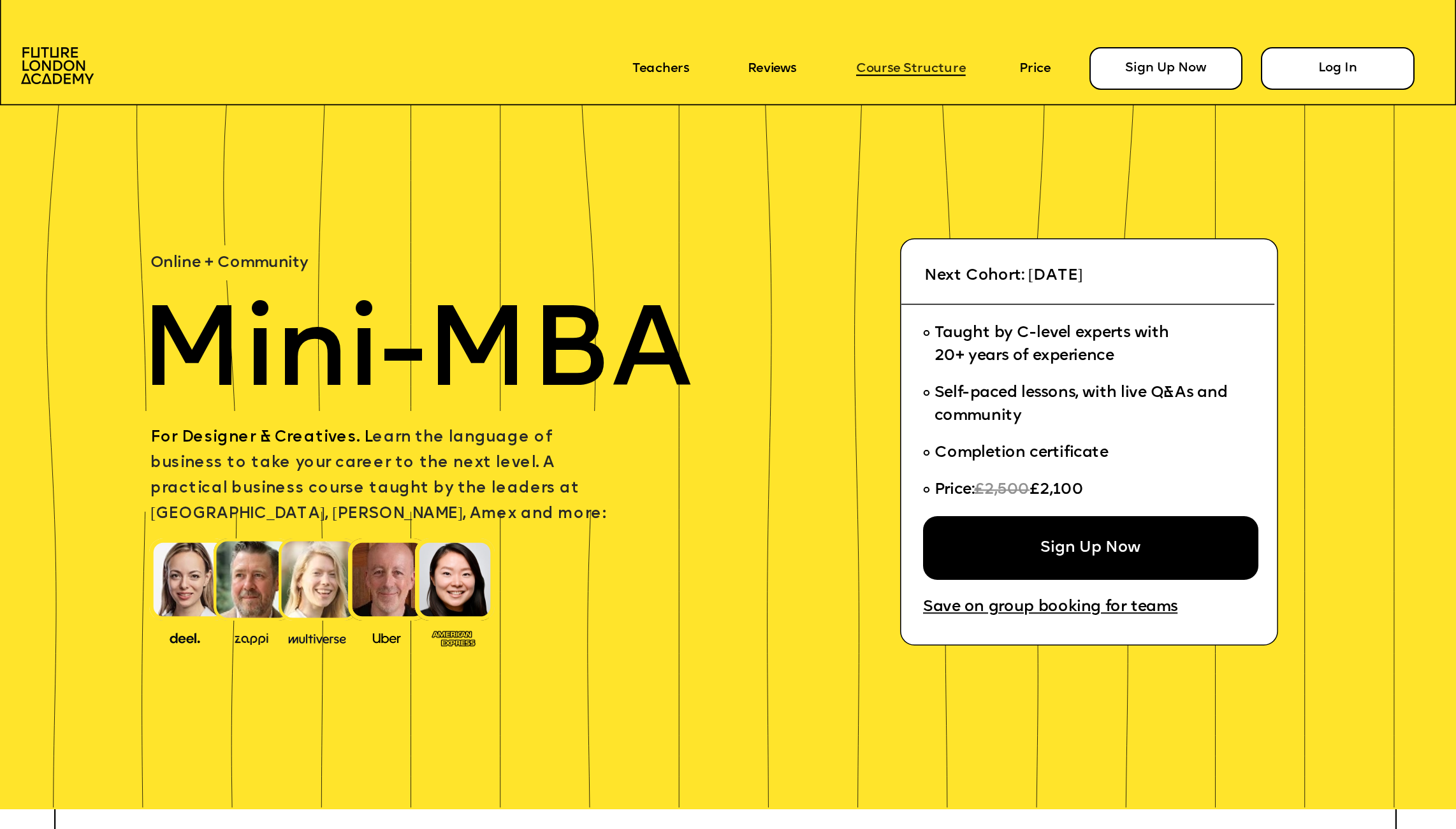
click at [874, 72] on link "Course Structure" at bounding box center [911, 69] width 110 height 14
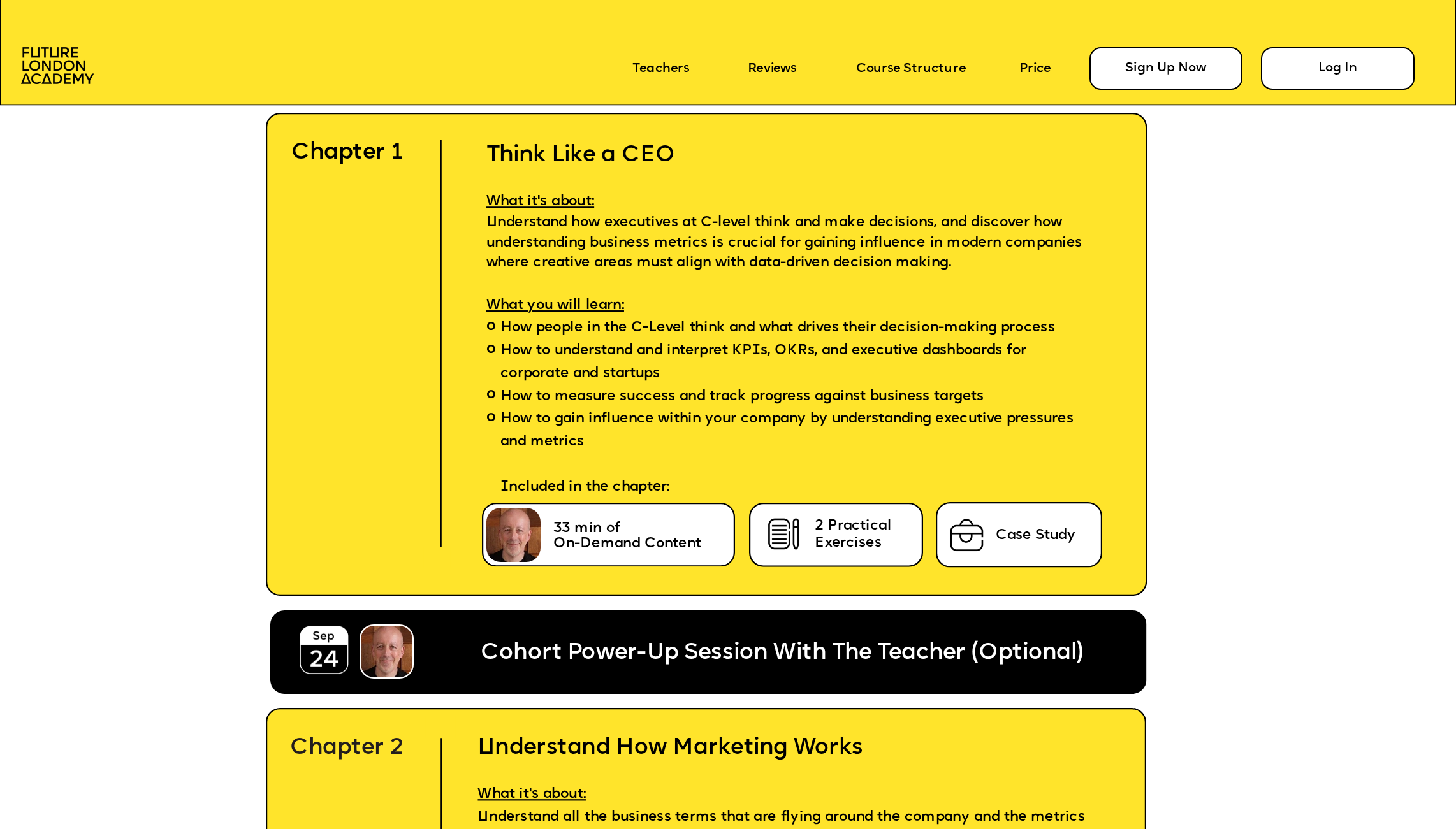
scroll to position [4428, 0]
drag, startPoint x: 821, startPoint y: 519, endPoint x: 832, endPoint y: 514, distance: 12.1
click at [821, 518] on span "2 Practical Exercises" at bounding box center [855, 533] width 81 height 32
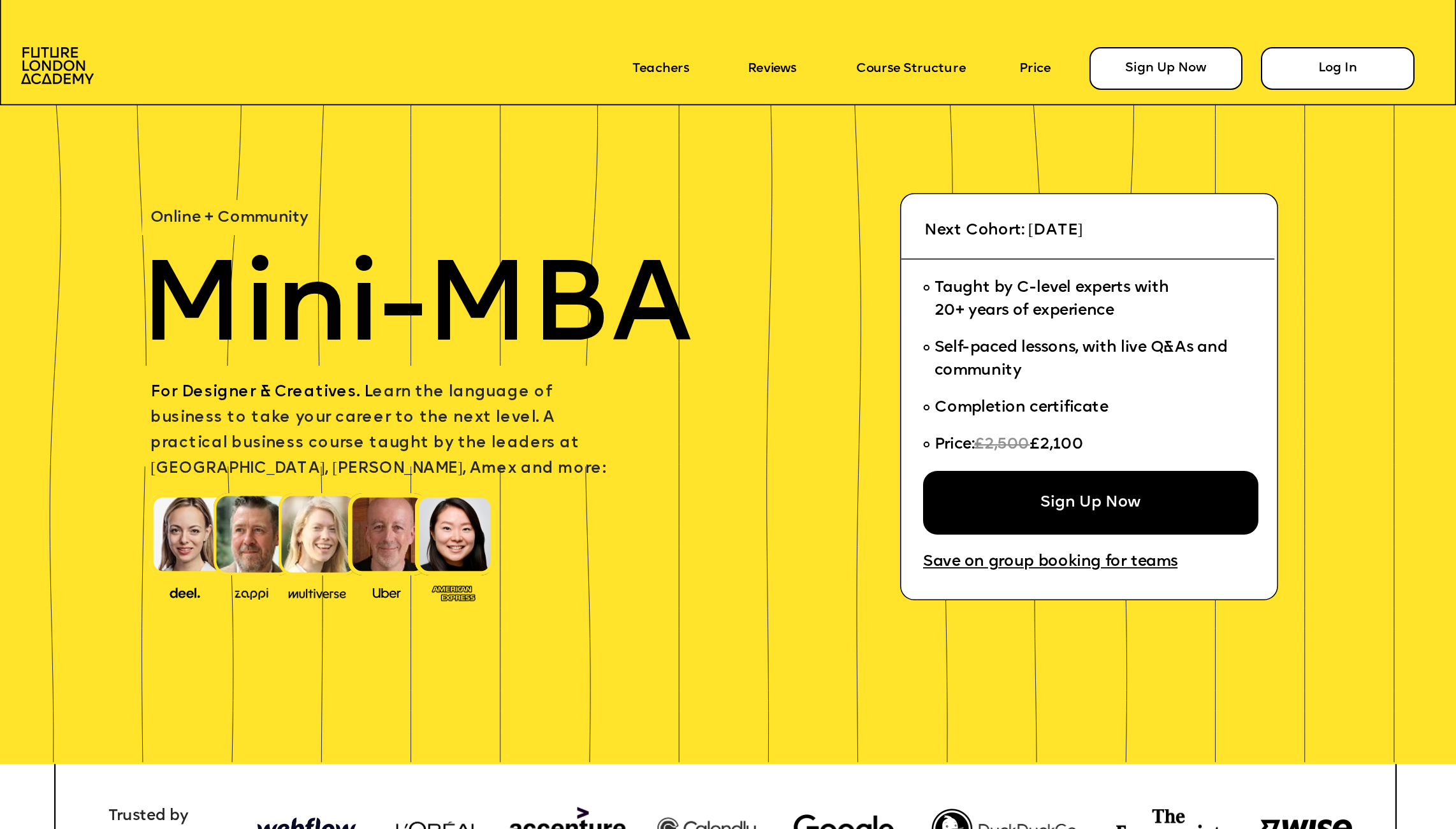
scroll to position [0, 0]
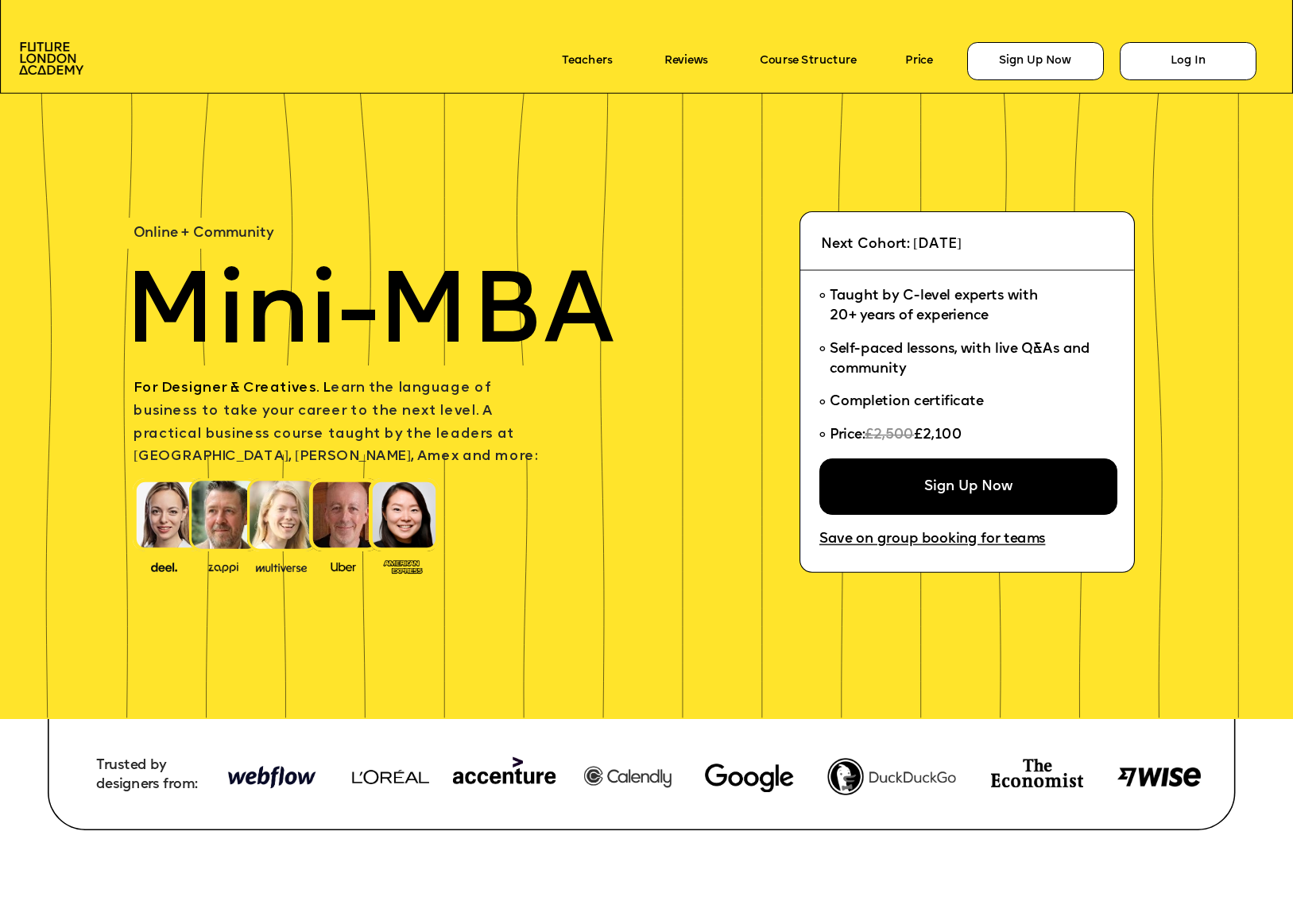
scroll to position [4614, 0]
